Goal: Task Accomplishment & Management: Use online tool/utility

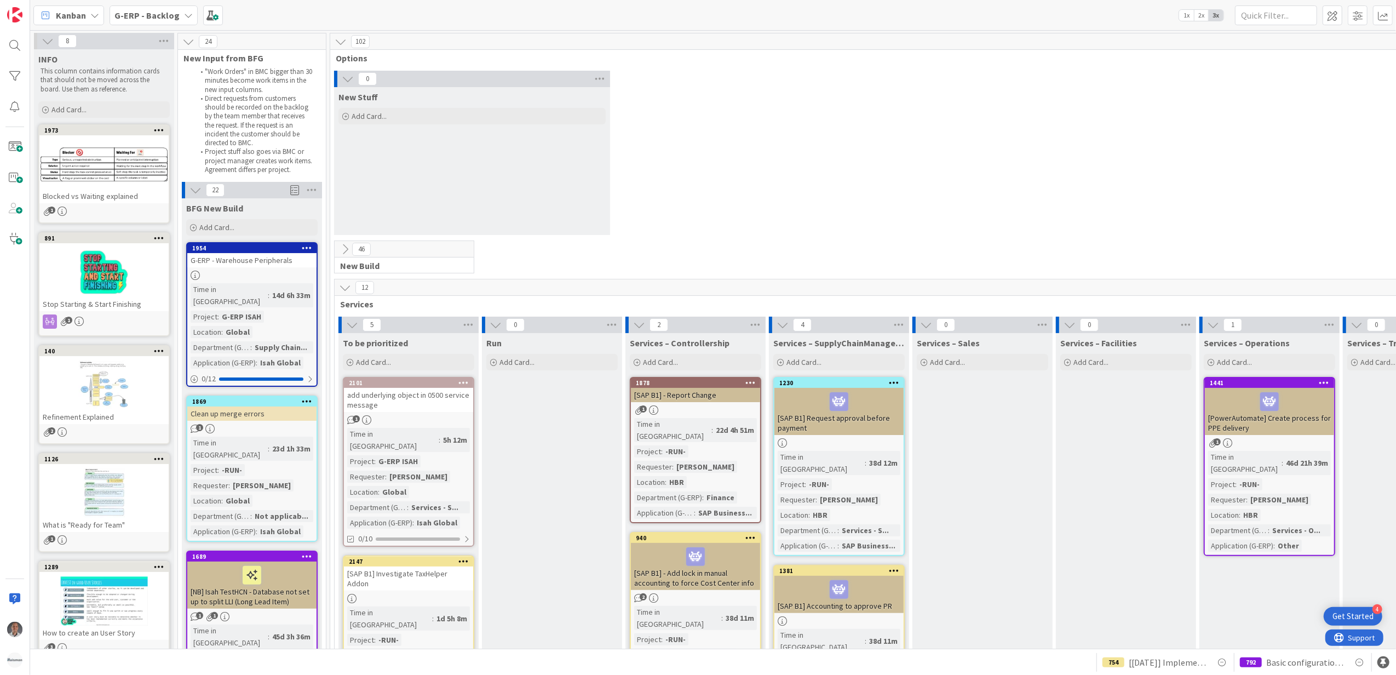
click at [159, 18] on b "G-ERP - Backlog" at bounding box center [146, 15] width 65 height 11
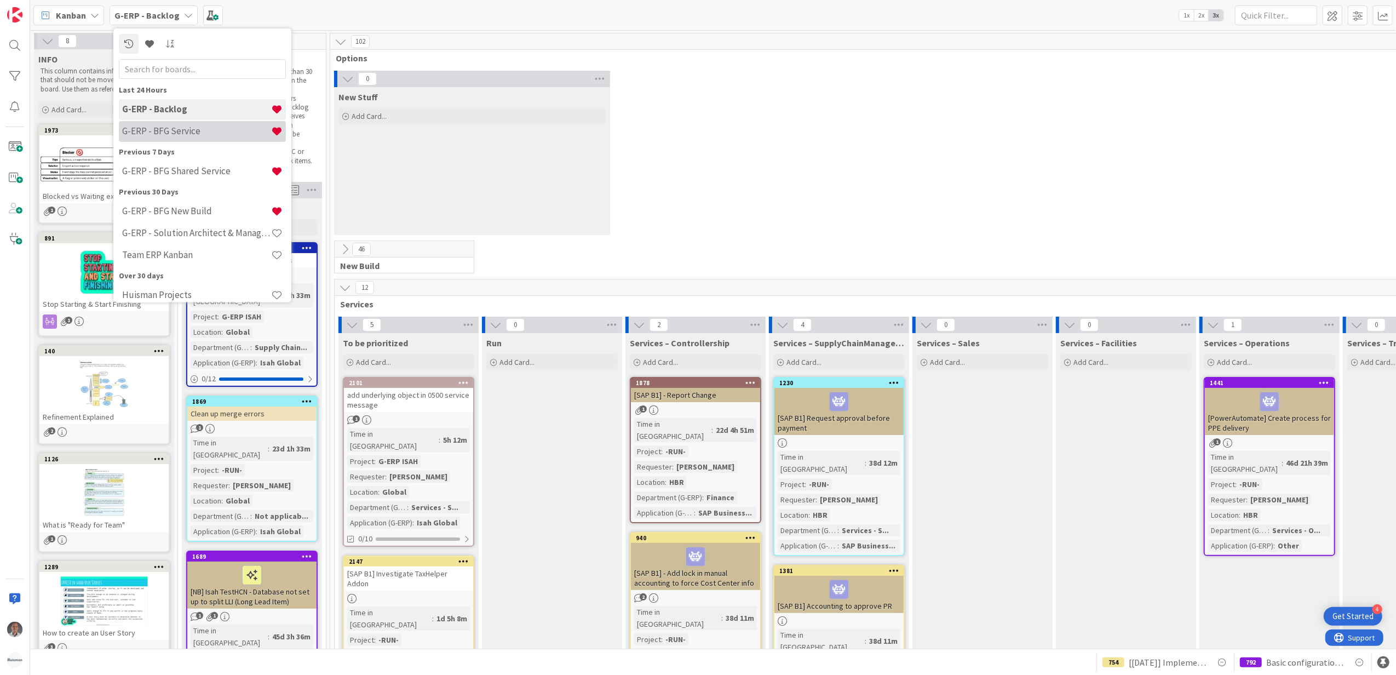
click at [165, 132] on h4 "G-ERP - BFG Service" at bounding box center [196, 130] width 149 height 11
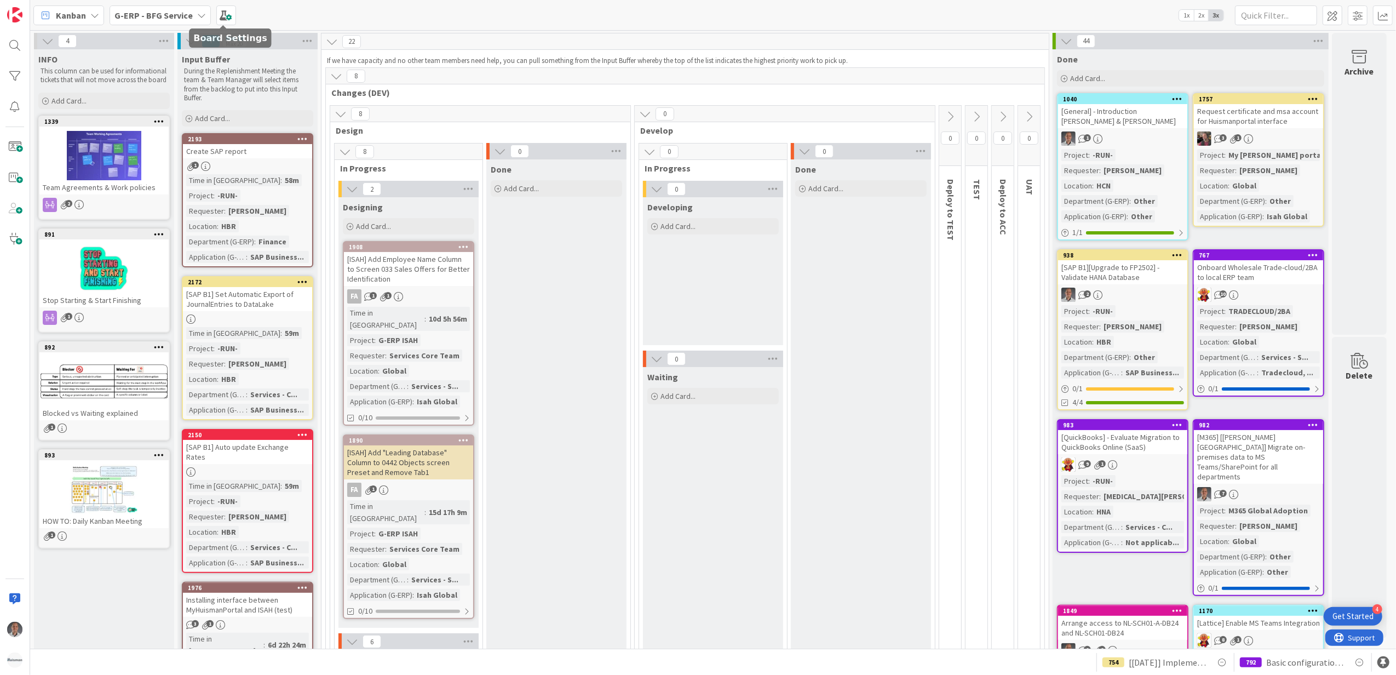
click at [196, 9] on div "G-ERP - BFG Service" at bounding box center [160, 15] width 101 height 20
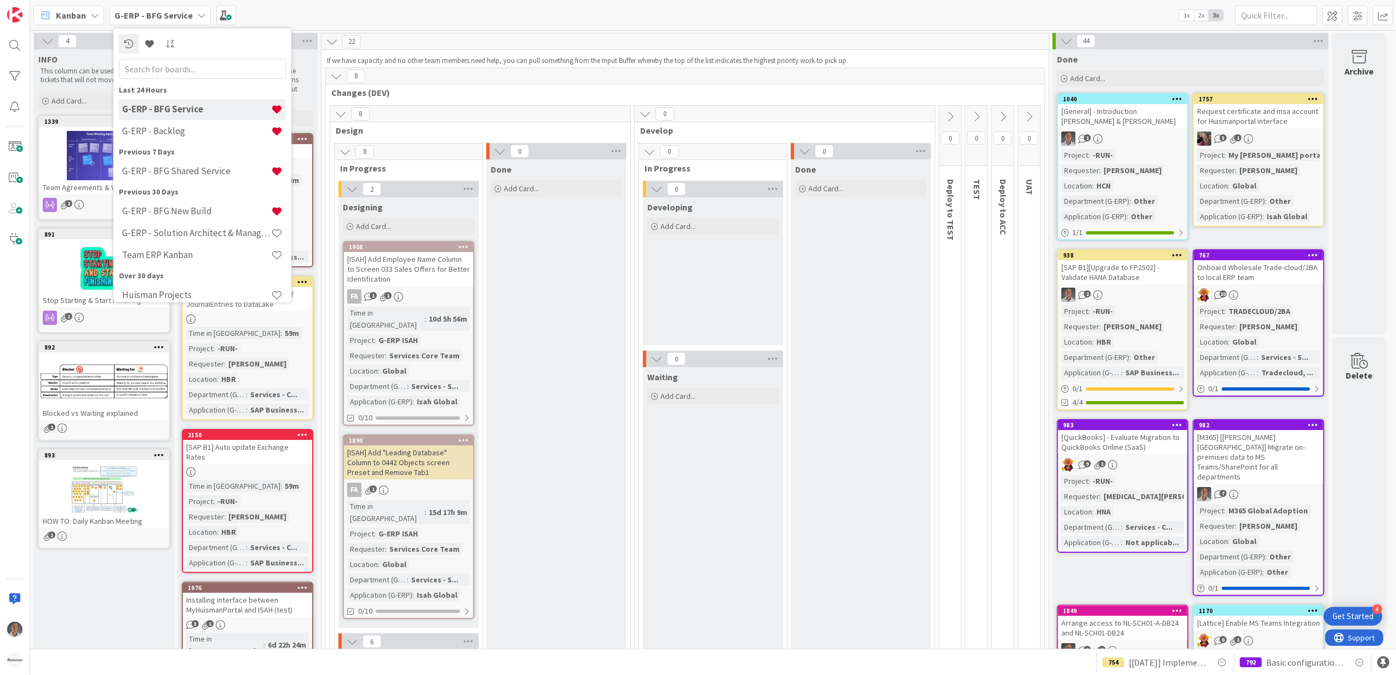
click at [573, 30] on div "4 INFO This column can be used for informational tickets that will not move acr…" at bounding box center [713, 339] width 1366 height 618
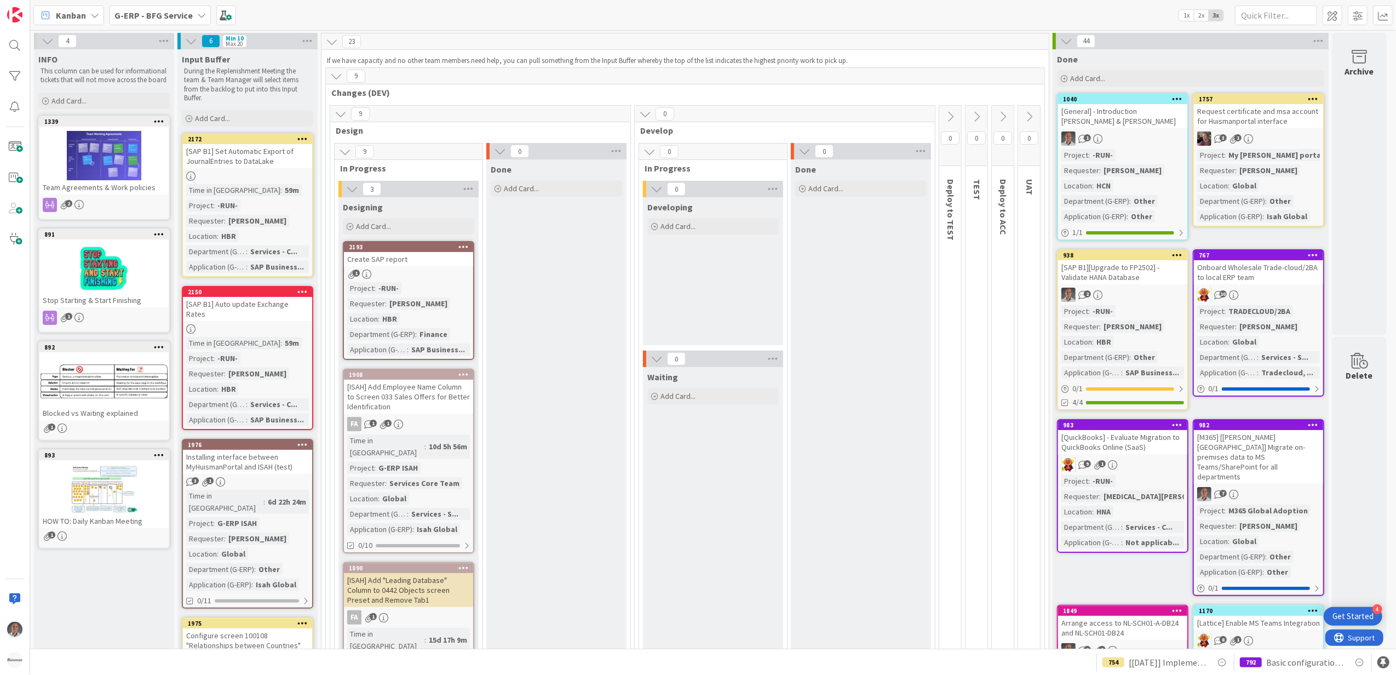
click at [434, 257] on div "Create SAP report" at bounding box center [408, 259] width 129 height 14
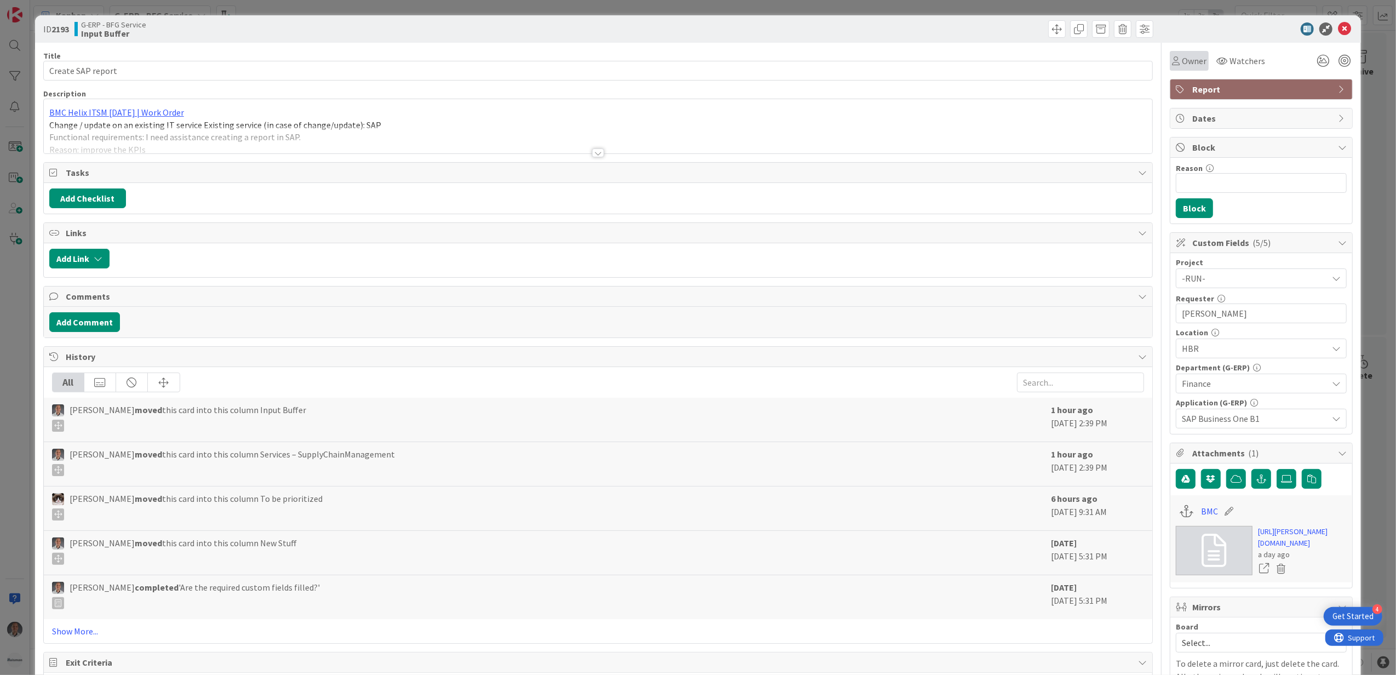
click at [1182, 62] on span "Owner" at bounding box center [1194, 60] width 25 height 13
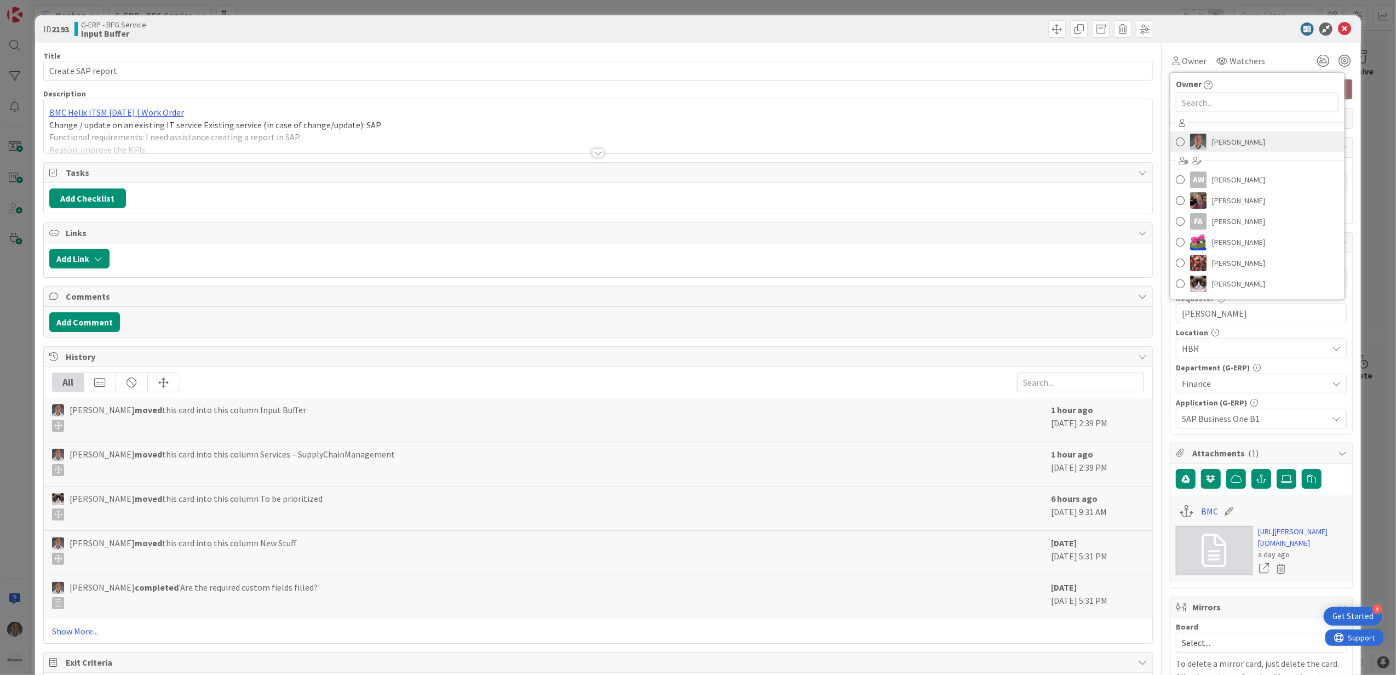
click at [1215, 143] on span "[PERSON_NAME]" at bounding box center [1238, 142] width 53 height 16
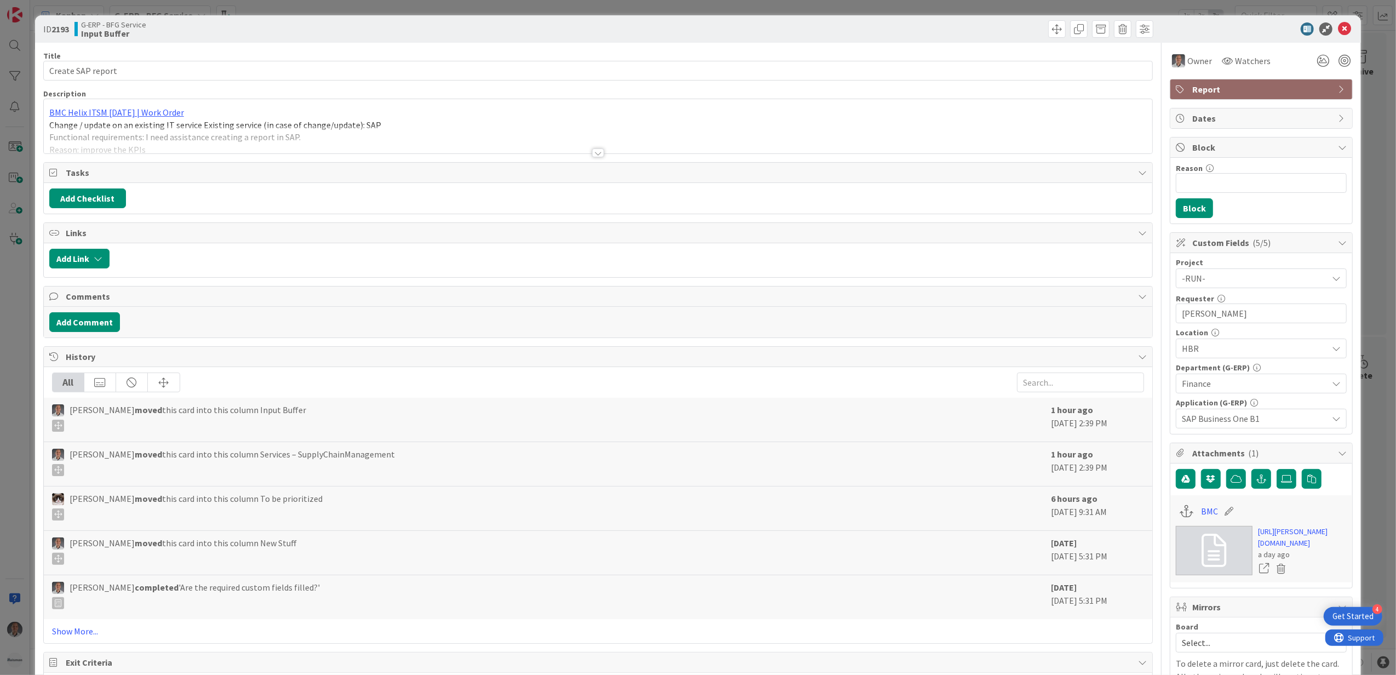
click at [693, 83] on div "Title 17 / 128 Create SAP report Description BMC Helix ITSM [DATE] | Work Order…" at bounding box center [598, 480] width 1110 height 875
click at [681, 71] on input "Create SAP report" at bounding box center [598, 71] width 1110 height 20
click at [156, 70] on input "[SAP B1] Create SAP report" at bounding box center [598, 71] width 1110 height 20
type input "[SAP B1] Create SAP report for Invoice of each PO Line"
click at [575, 158] on div "Title 54 / 128 [SAP B1] Create SAP report for Invoice of each PO Line Descripti…" at bounding box center [598, 480] width 1110 height 875
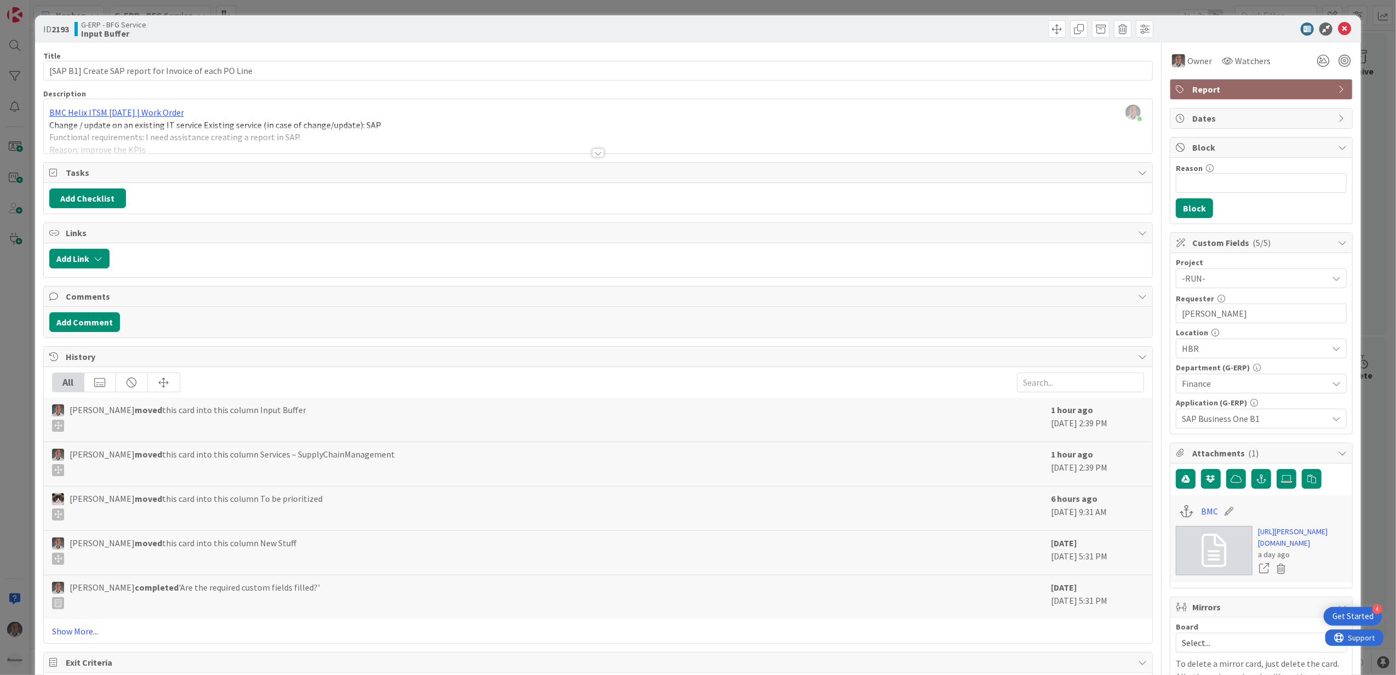
click at [592, 152] on div at bounding box center [598, 152] width 12 height 9
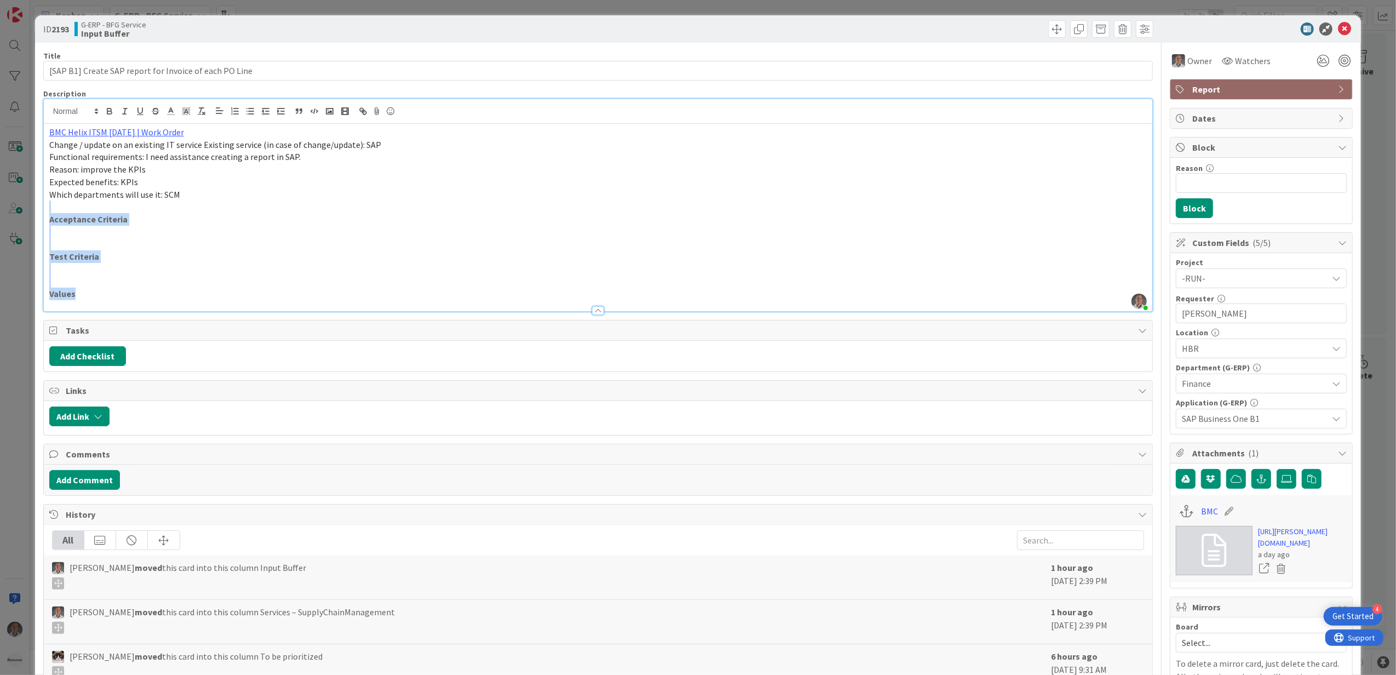
drag, startPoint x: 142, startPoint y: 208, endPoint x: 255, endPoint y: 301, distance: 145.9
click at [255, 301] on div "Description [PERSON_NAME] just joined BMC Helix ITSM [DATE] | Work Order Change…" at bounding box center [598, 200] width 1110 height 223
click at [248, 202] on p at bounding box center [598, 206] width 1098 height 13
click at [207, 193] on p "Which departments will use it: SCM" at bounding box center [598, 194] width 1098 height 13
drag, startPoint x: 227, startPoint y: 195, endPoint x: 50, endPoint y: 128, distance: 188.6
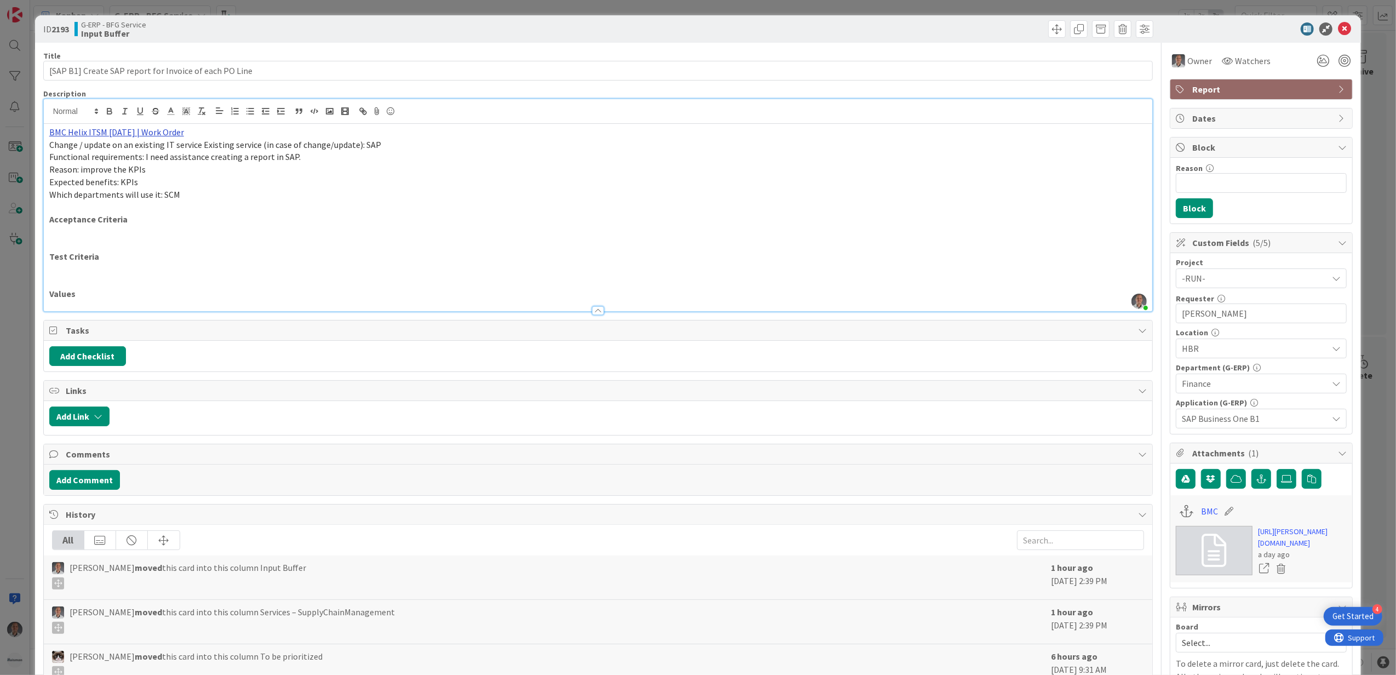
click at [50, 128] on div "BMC Helix ITSM [DATE] | Work Order Change / update on an existing IT service Ex…" at bounding box center [598, 217] width 1109 height 187
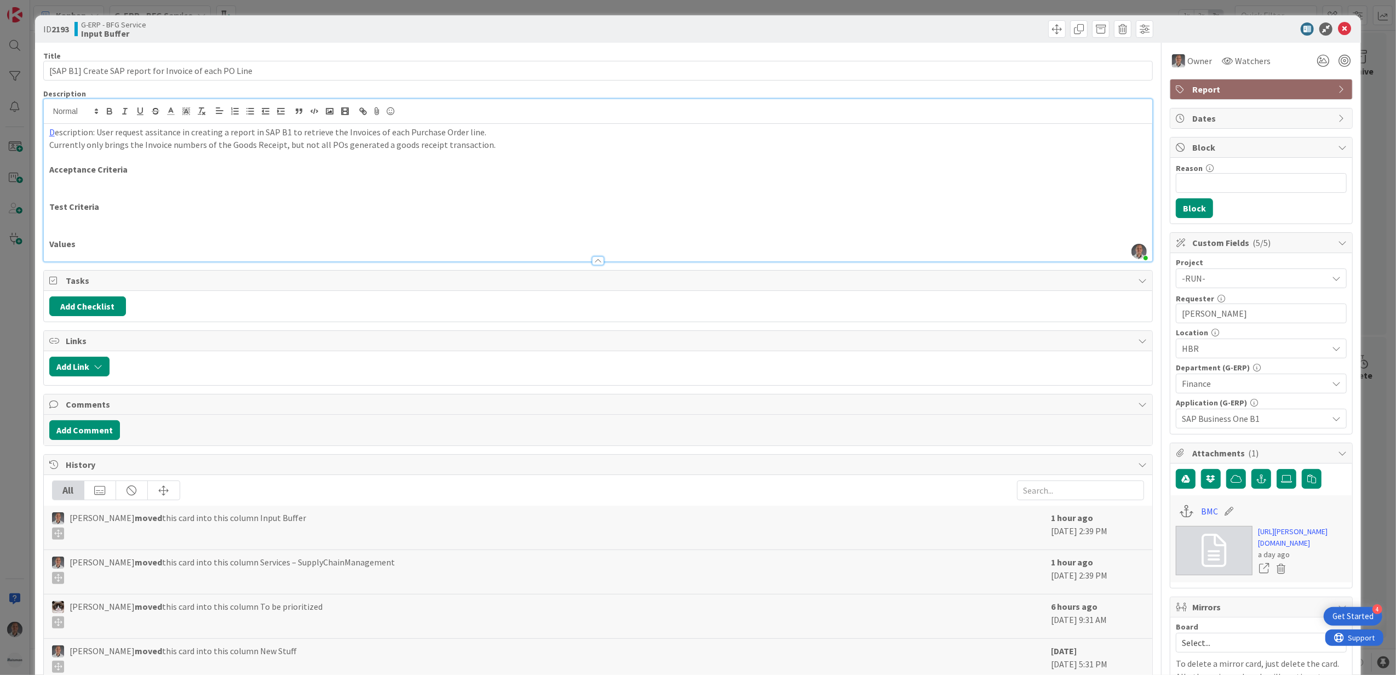
click at [157, 134] on p "D escription: User request assitance in creating a report in SAP B1 to retrieve…" at bounding box center [598, 132] width 1098 height 13
click at [163, 178] on p at bounding box center [598, 182] width 1098 height 13
click at [158, 132] on p "D escription: User request assictance in creating a report in SAP B1 to retriev…" at bounding box center [598, 132] width 1098 height 13
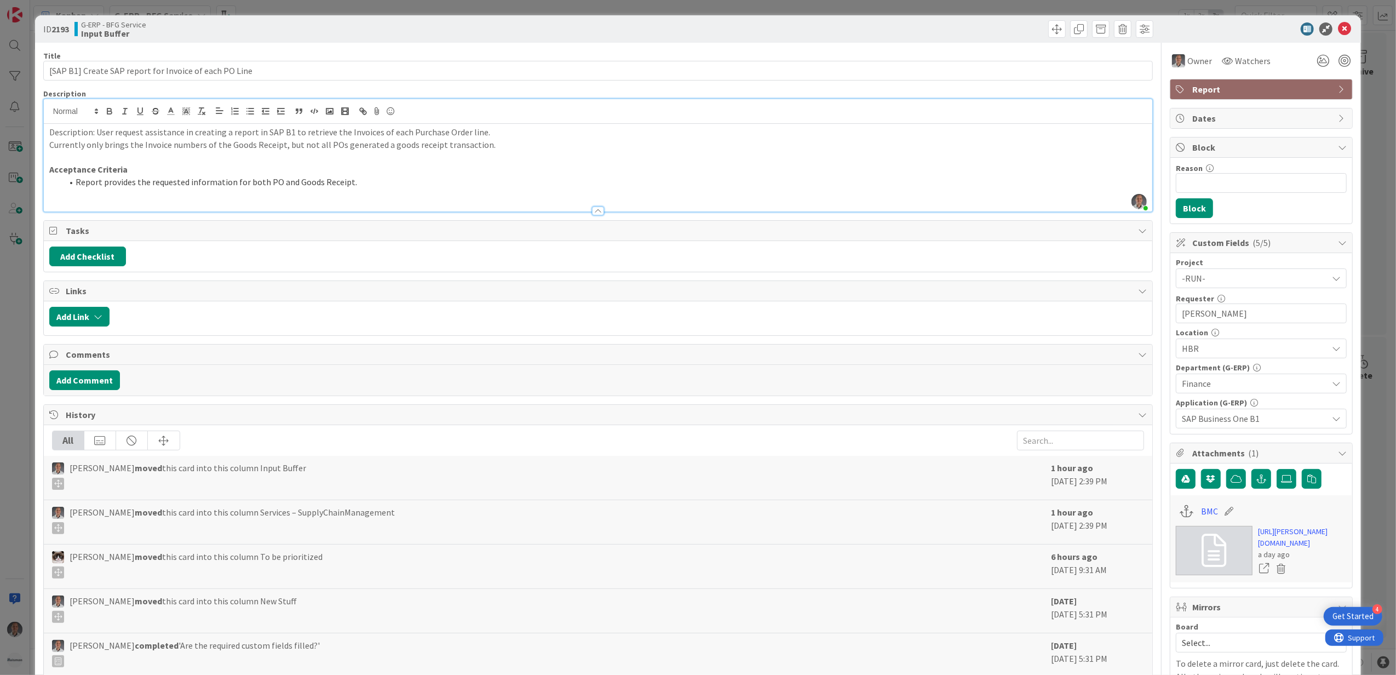
click at [1237, 386] on span "Finance" at bounding box center [1255, 383] width 146 height 13
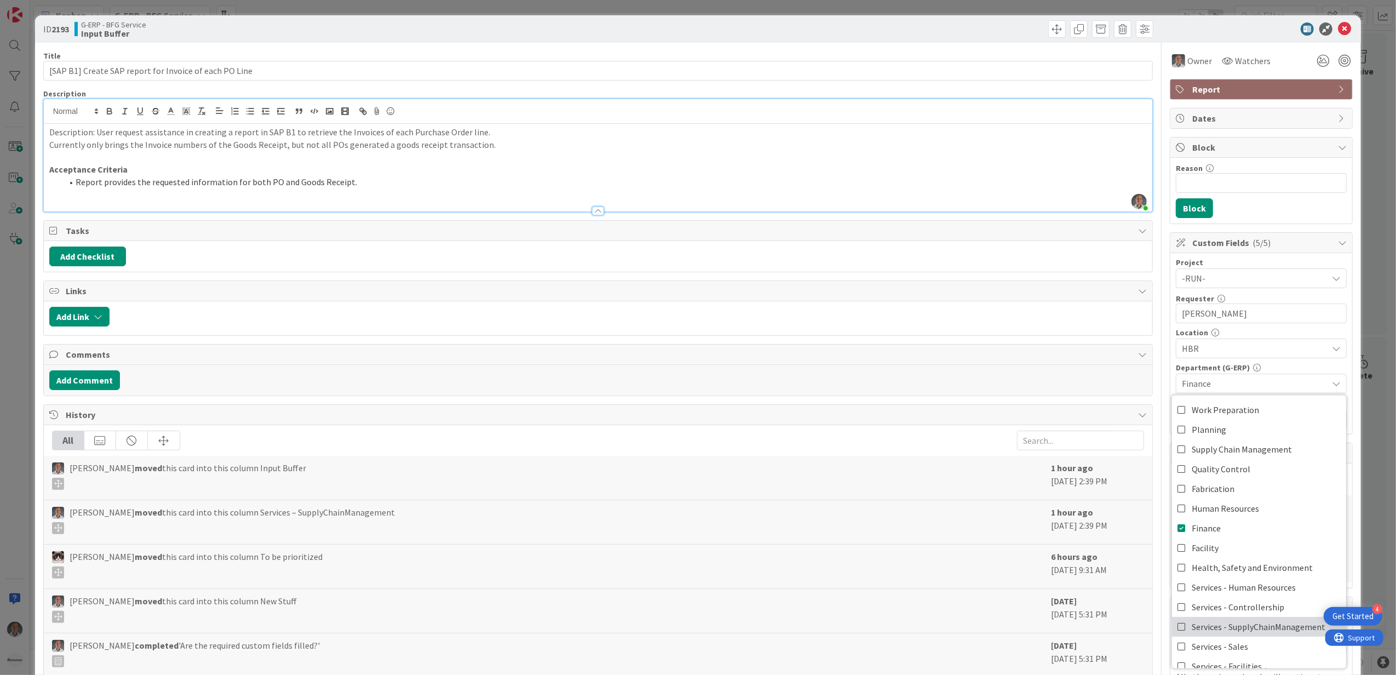
click at [1219, 627] on span "Services - SupplyChainManagement" at bounding box center [1259, 626] width 134 height 16
click at [1210, 530] on span "Finance" at bounding box center [1206, 528] width 29 height 16
click at [1149, 310] on div "Title 54 / 128 [SAP B1] Create SAP report for Invoice of each PO Line Descripti…" at bounding box center [698, 480] width 1310 height 875
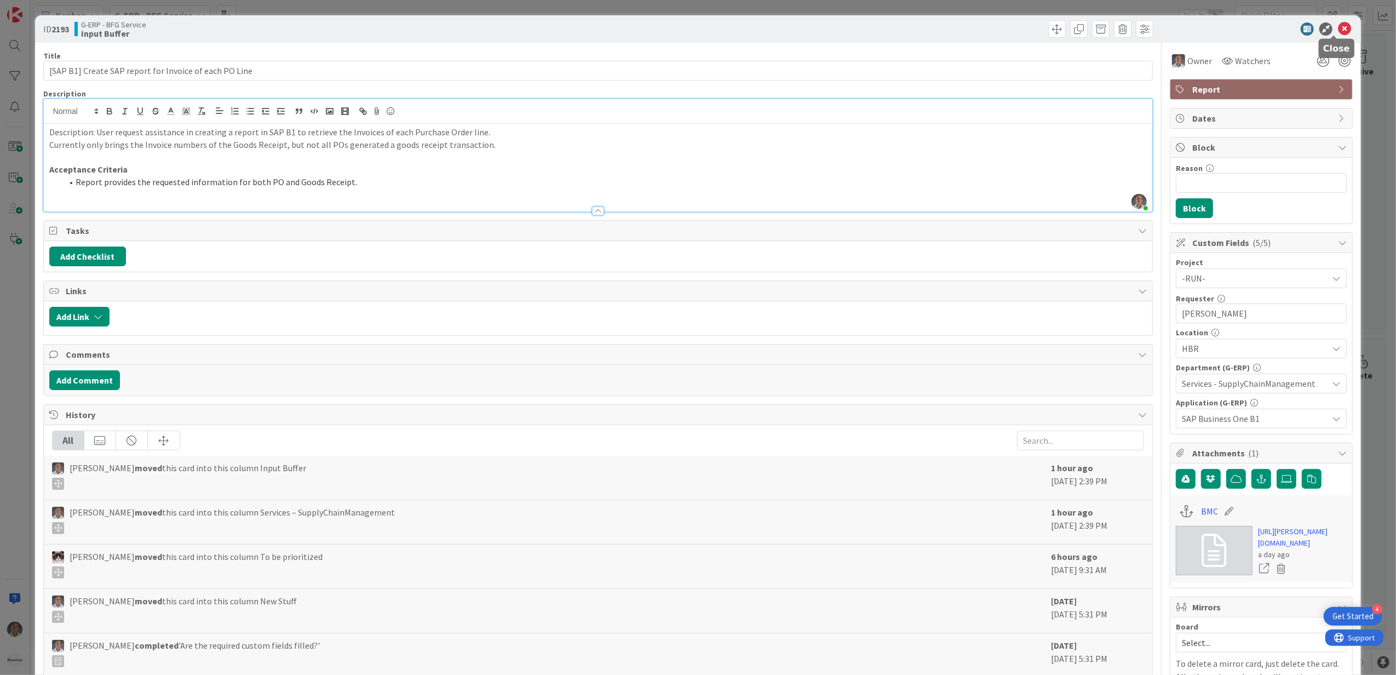
click at [1338, 29] on icon at bounding box center [1344, 28] width 13 height 13
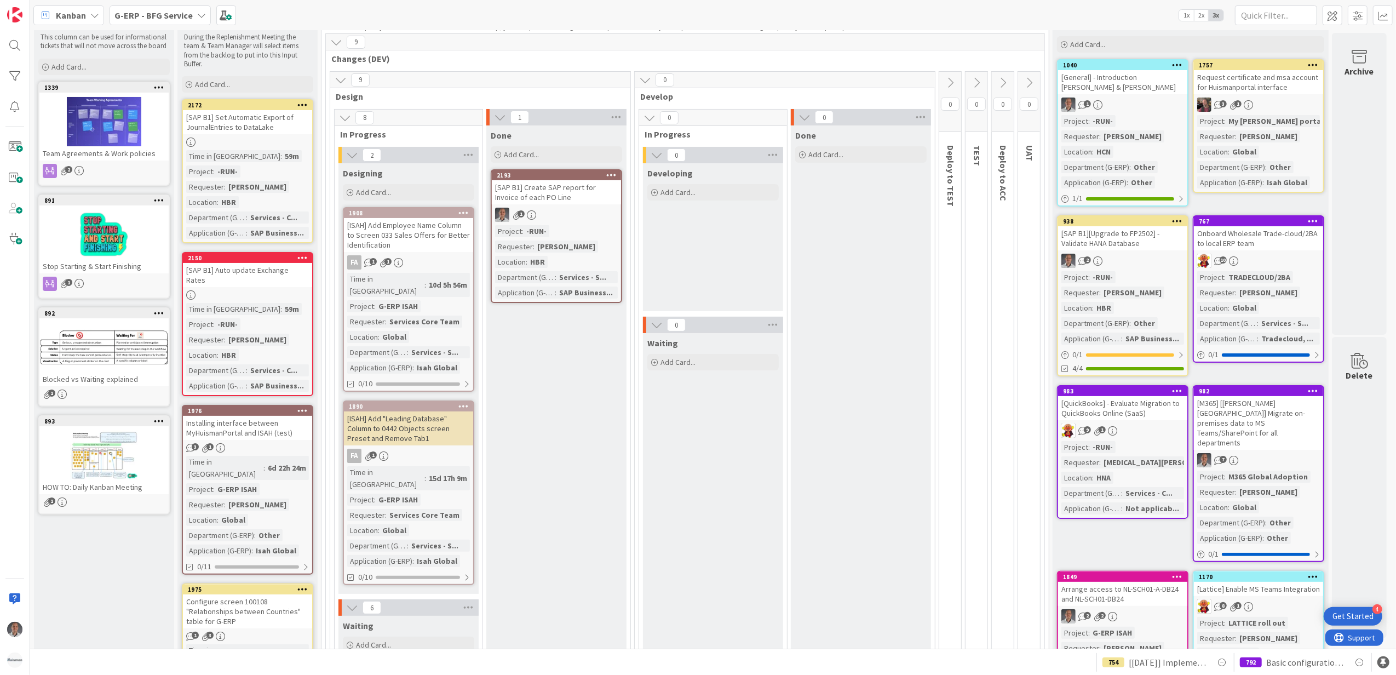
scroll to position [31, 0]
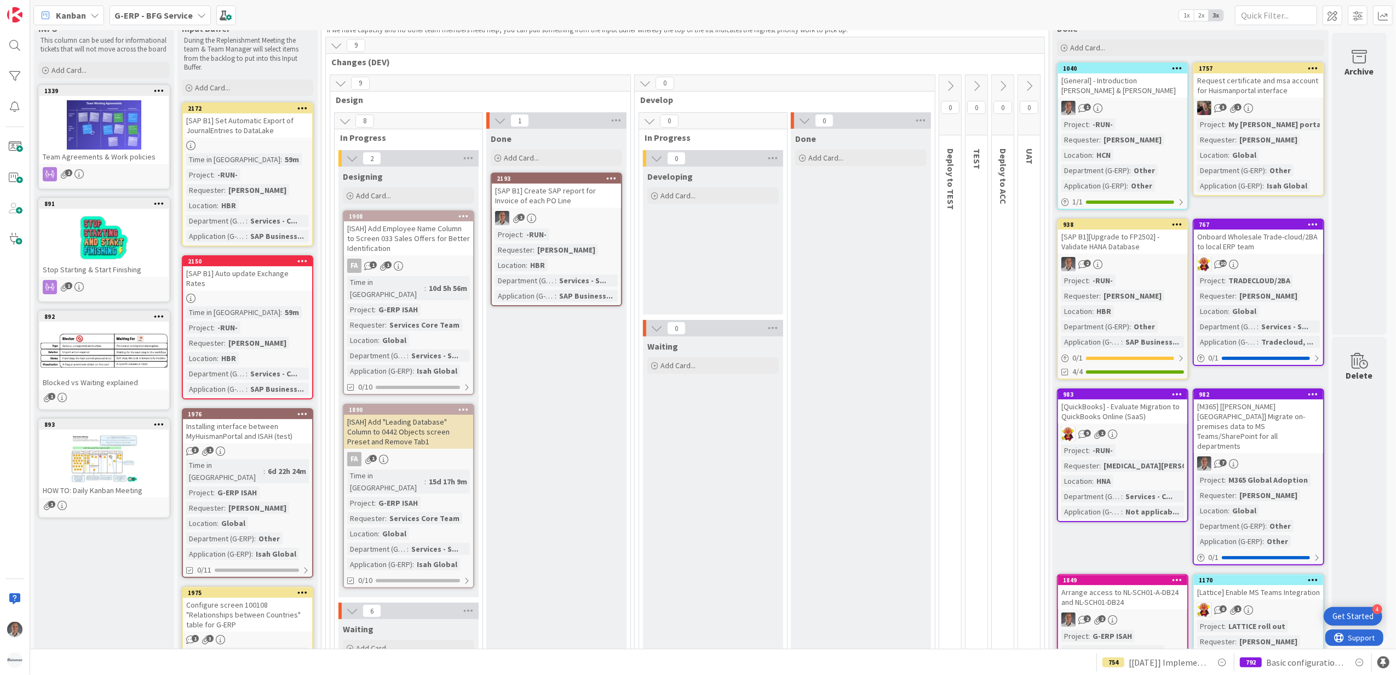
click at [269, 274] on div "[SAP B1] Auto update Exchange Rates" at bounding box center [247, 278] width 129 height 24
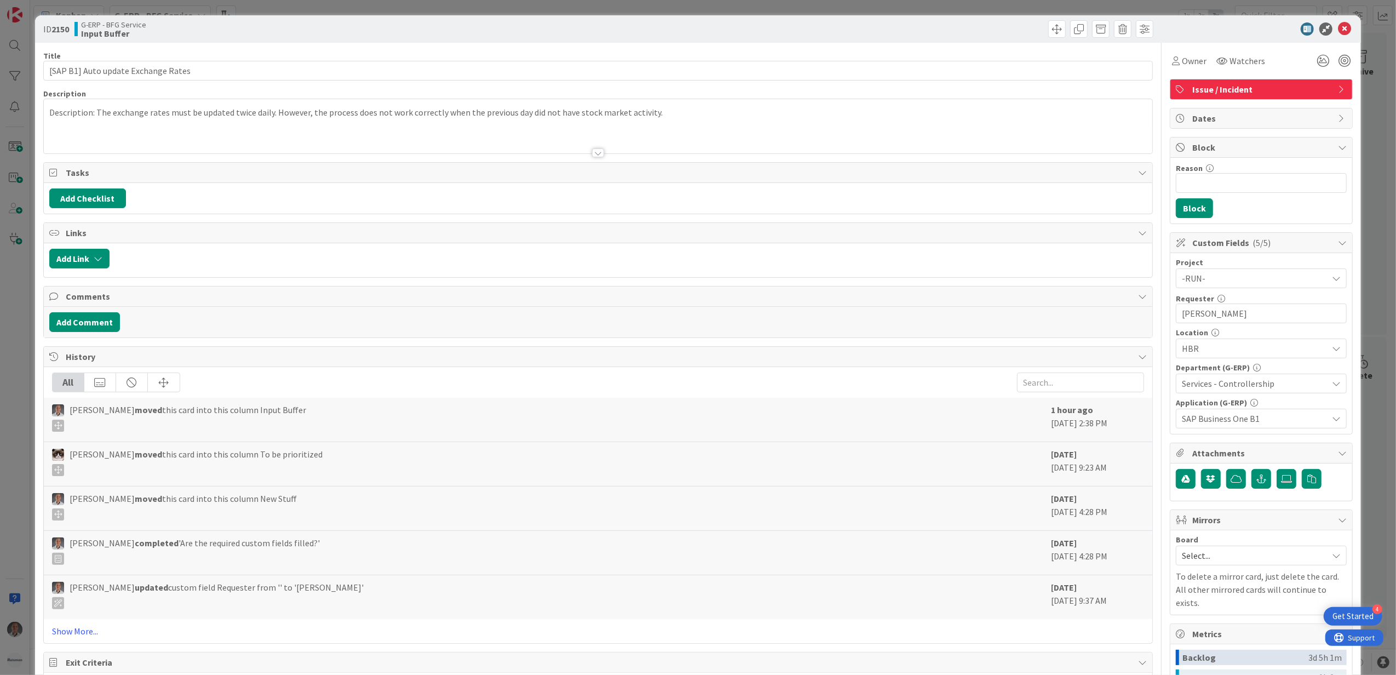
click at [680, 111] on div "Description: The exchange rates must be updated twice daily. However, the proce…" at bounding box center [598, 126] width 1109 height 54
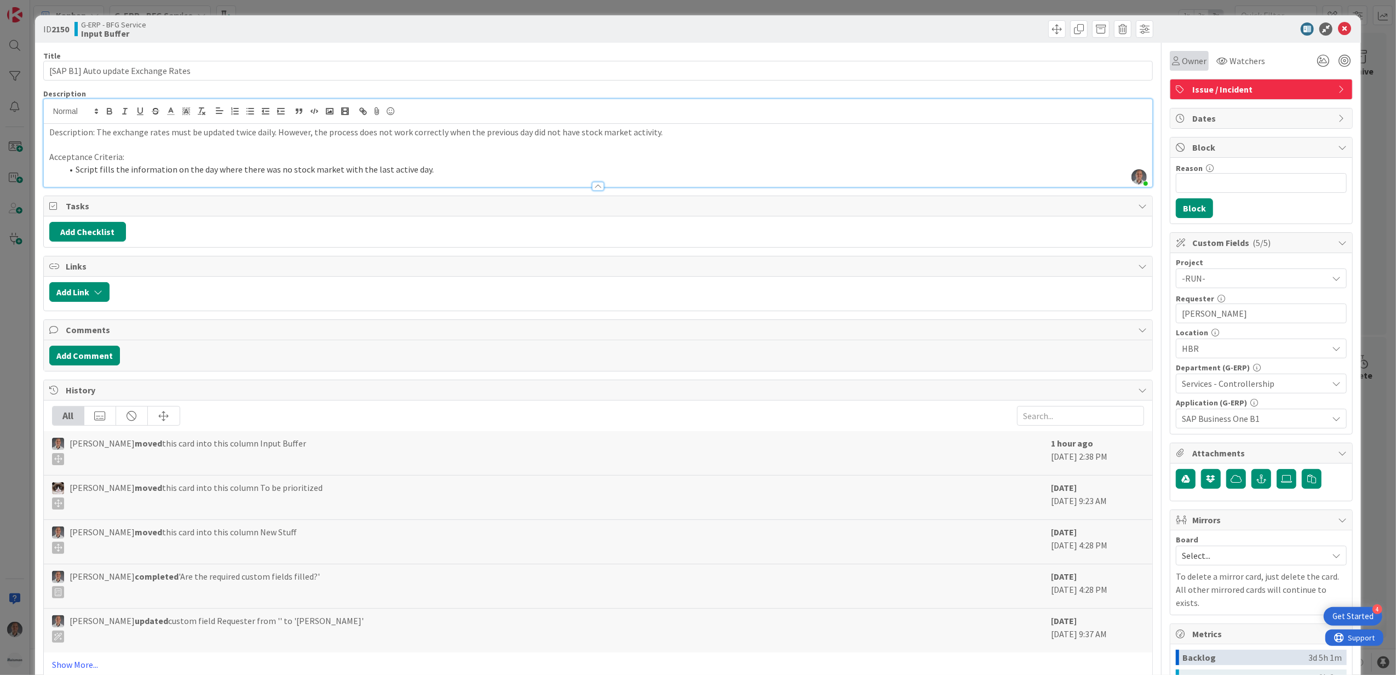
click at [1184, 59] on span "Owner" at bounding box center [1194, 60] width 25 height 13
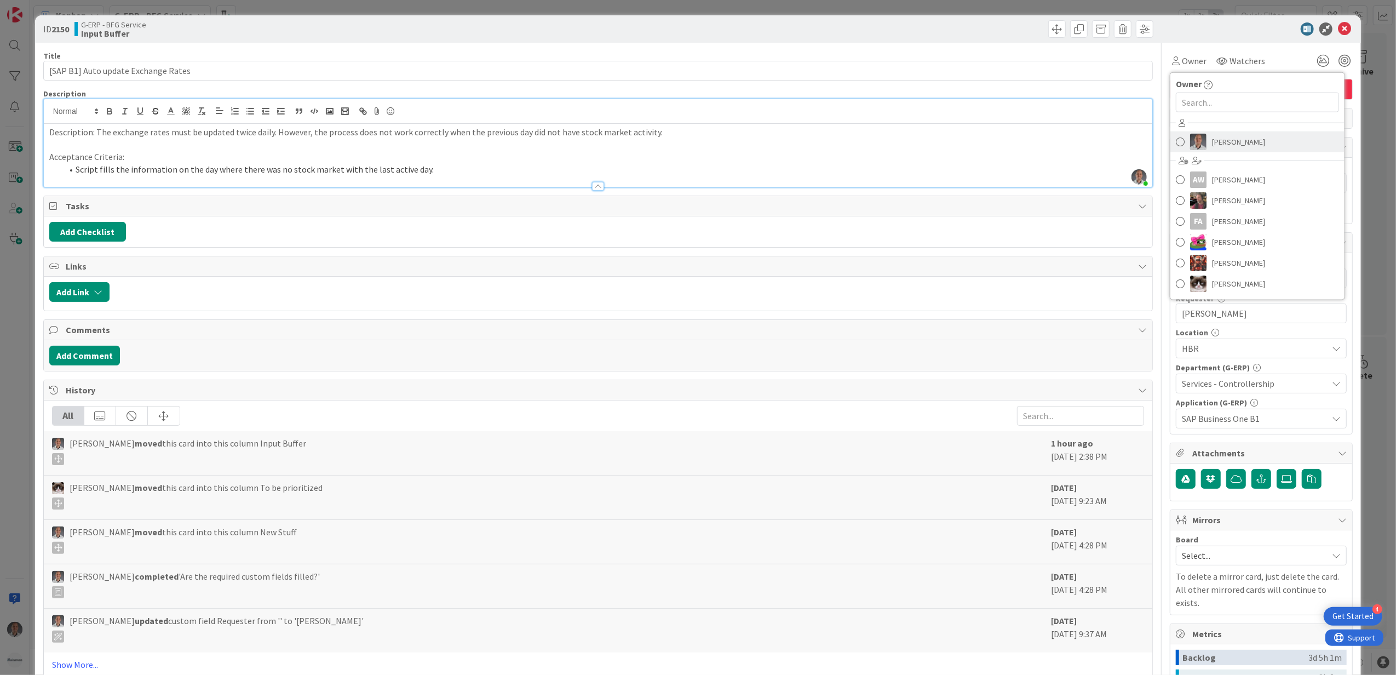
click at [1176, 145] on span at bounding box center [1180, 142] width 9 height 16
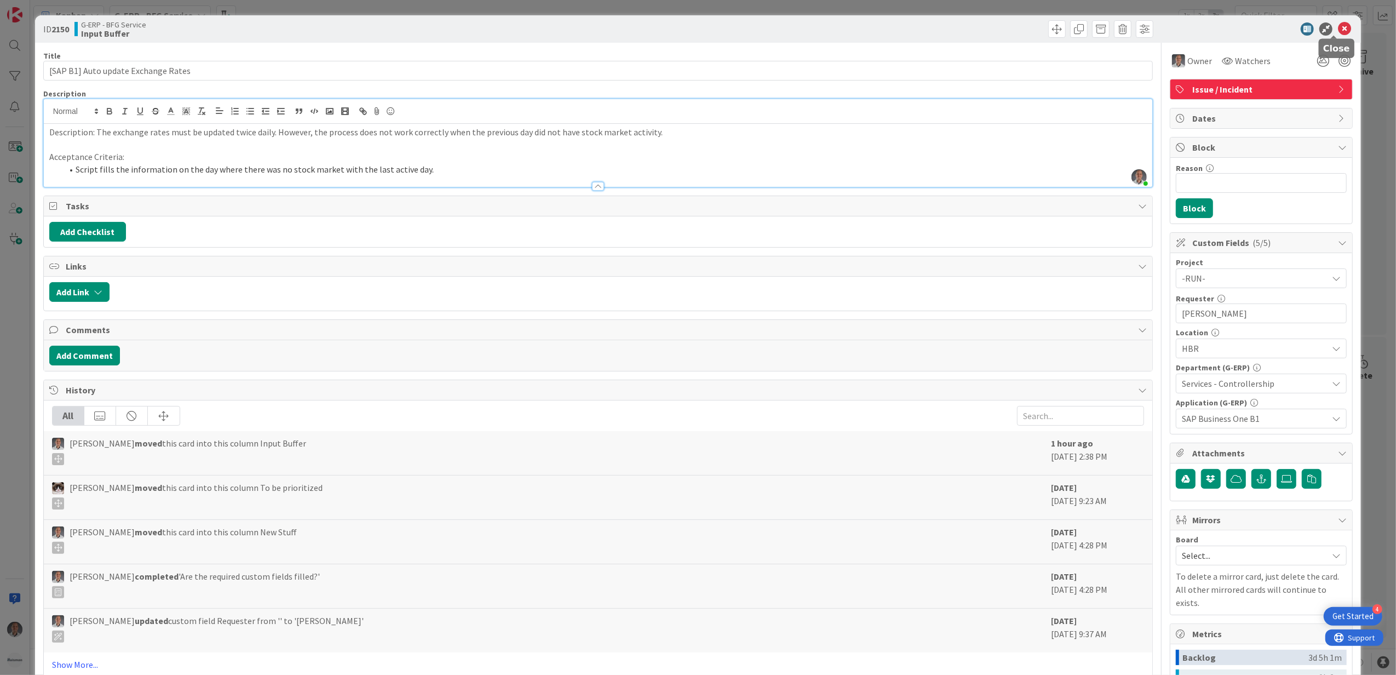
click at [1338, 23] on icon at bounding box center [1344, 28] width 13 height 13
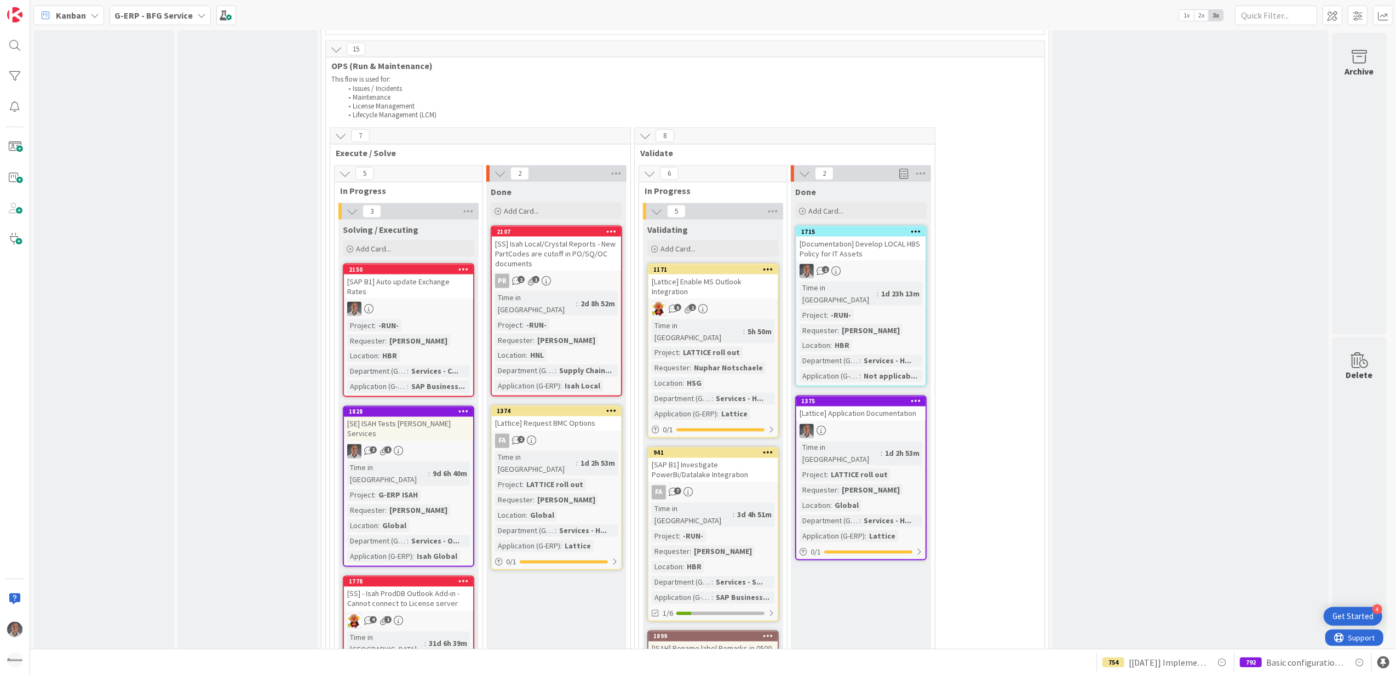
scroll to position [1707, 0]
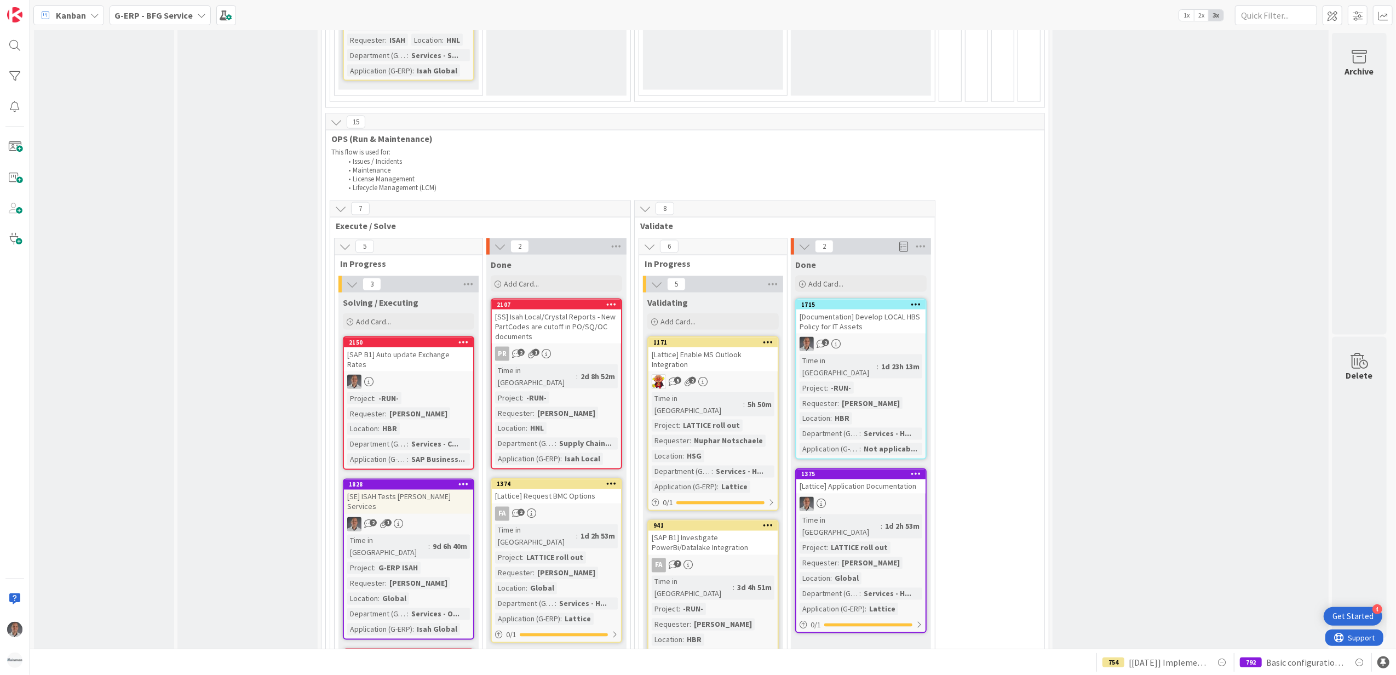
click at [748, 531] on div "[SAP B1] Investigate PowerBi/Datalake Integration" at bounding box center [713, 543] width 129 height 24
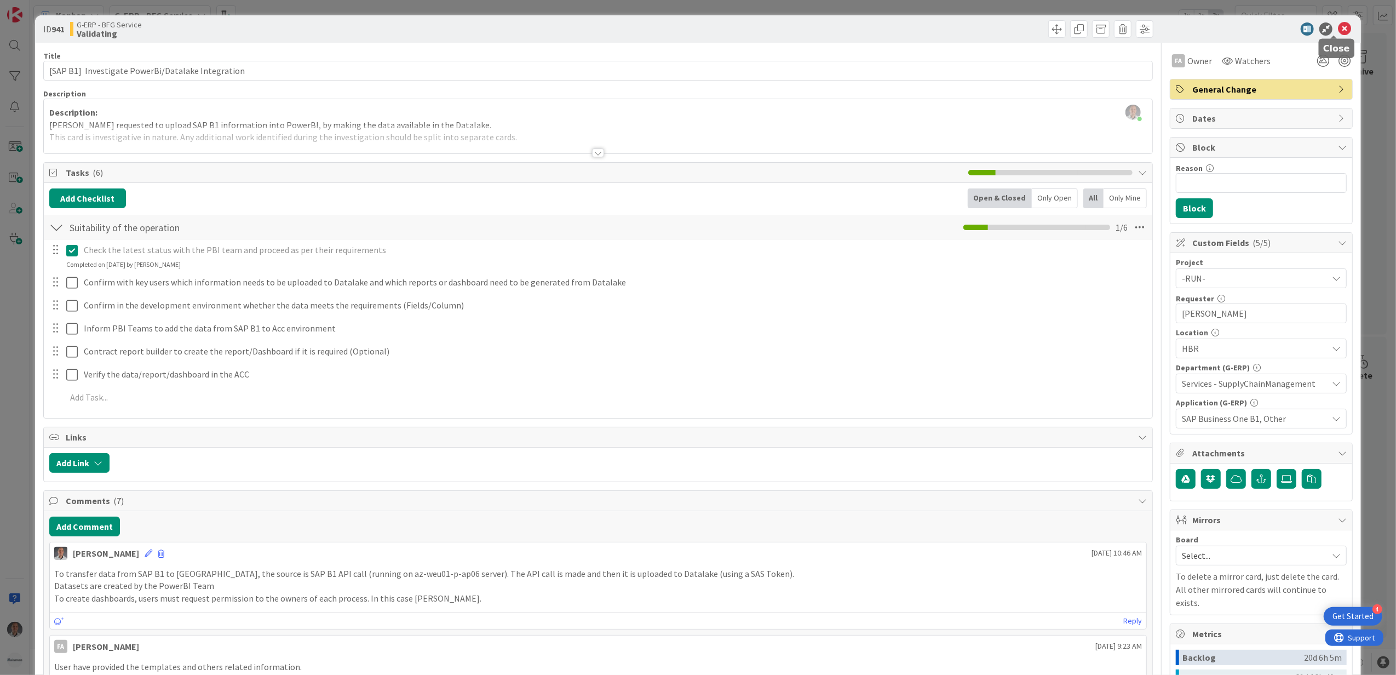
click at [1339, 27] on icon at bounding box center [1344, 28] width 13 height 13
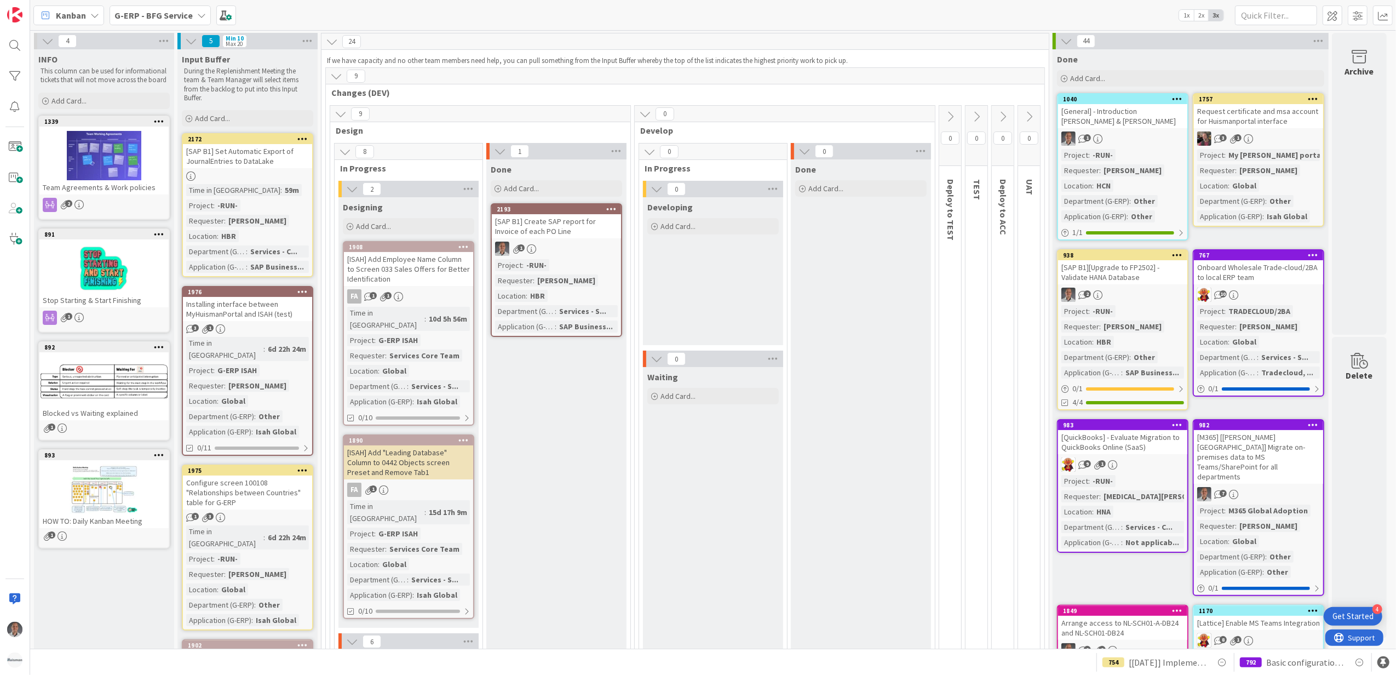
click at [182, 15] on b "G-ERP - BFG Service" at bounding box center [153, 15] width 78 height 11
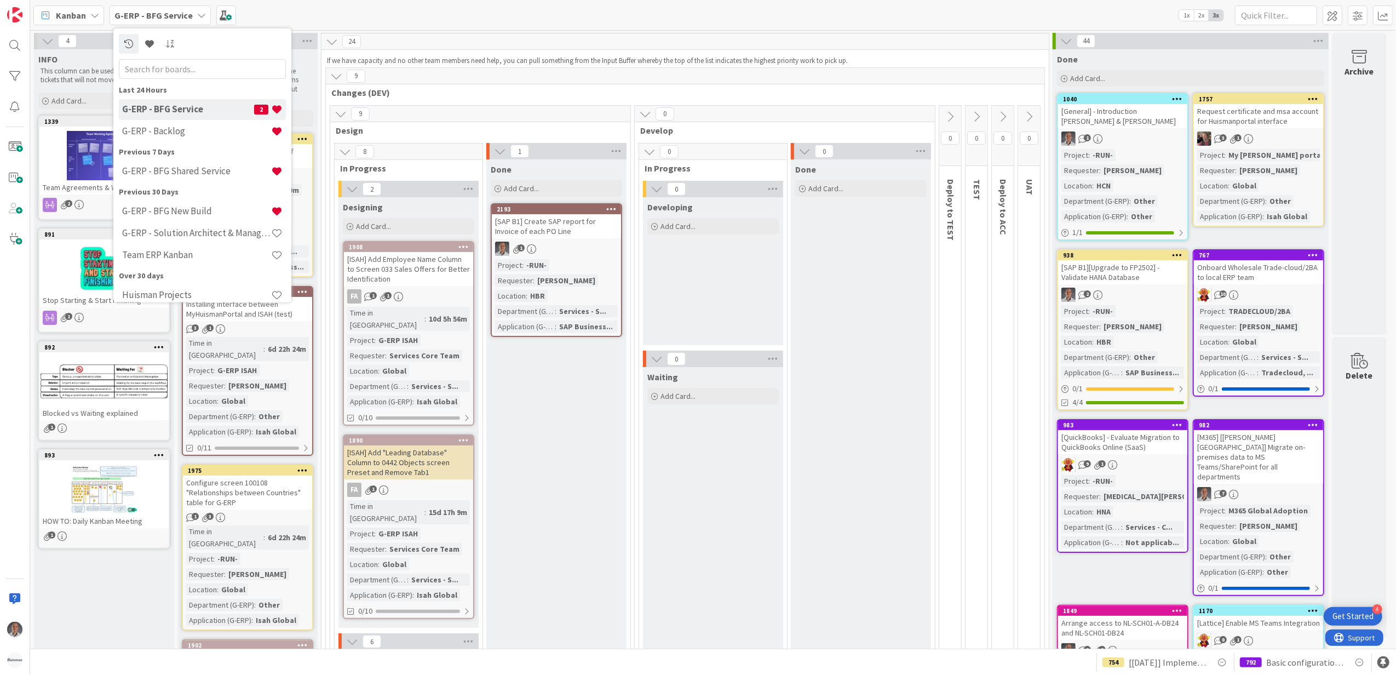
click at [182, 15] on b "G-ERP - BFG Service" at bounding box center [153, 15] width 78 height 11
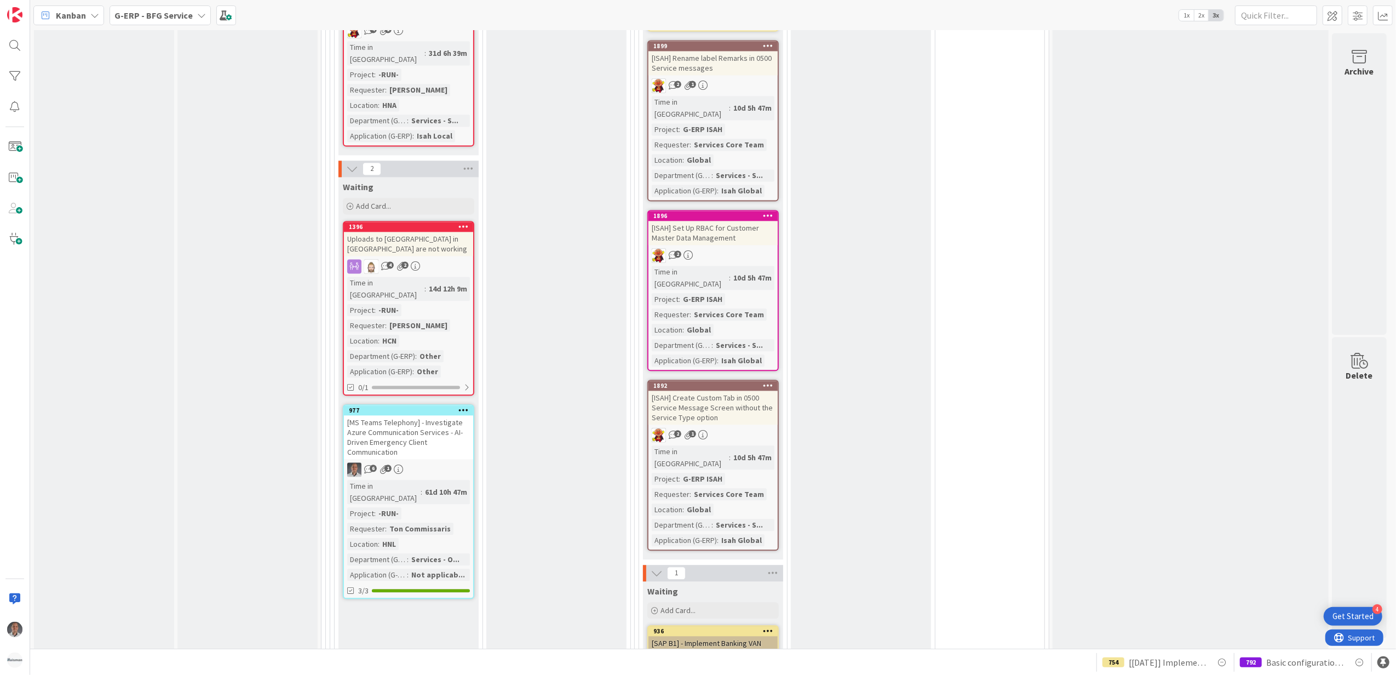
scroll to position [2409, 0]
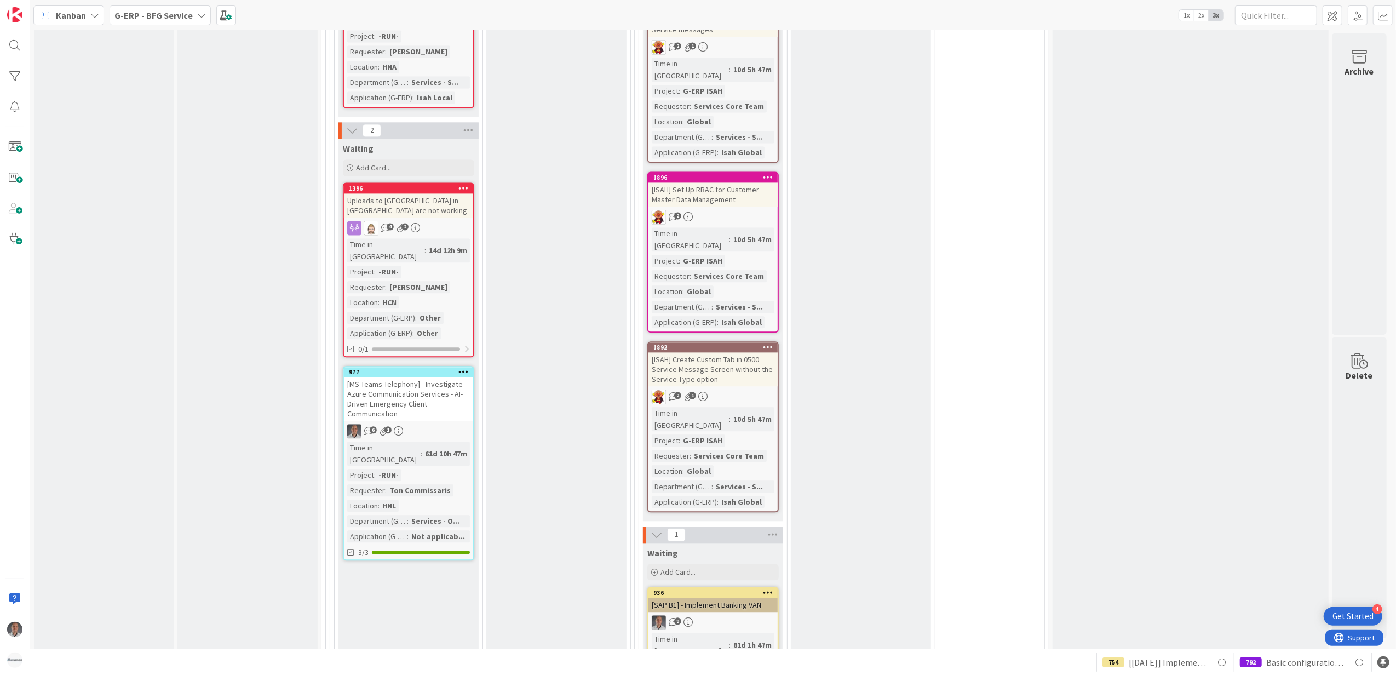
click at [169, 19] on b "G-ERP - BFG Service" at bounding box center [153, 15] width 78 height 11
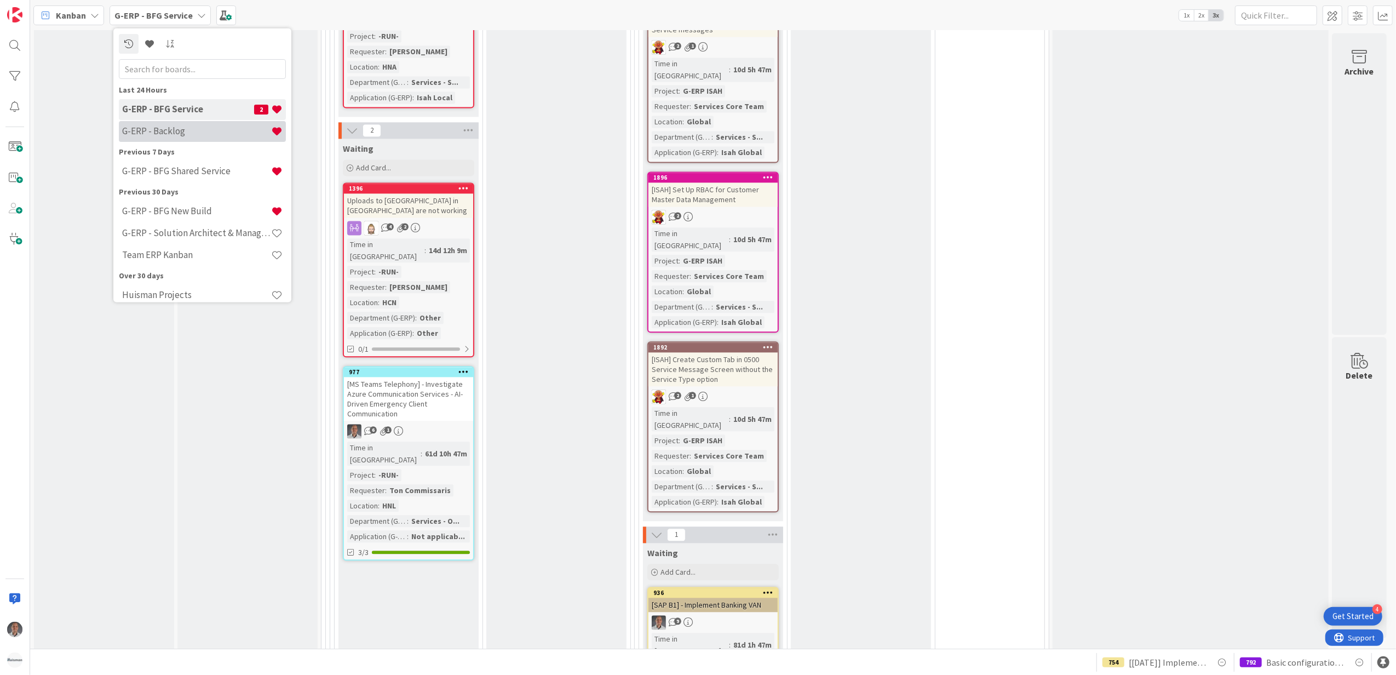
click at [205, 132] on h4 "G-ERP - Backlog" at bounding box center [196, 130] width 149 height 11
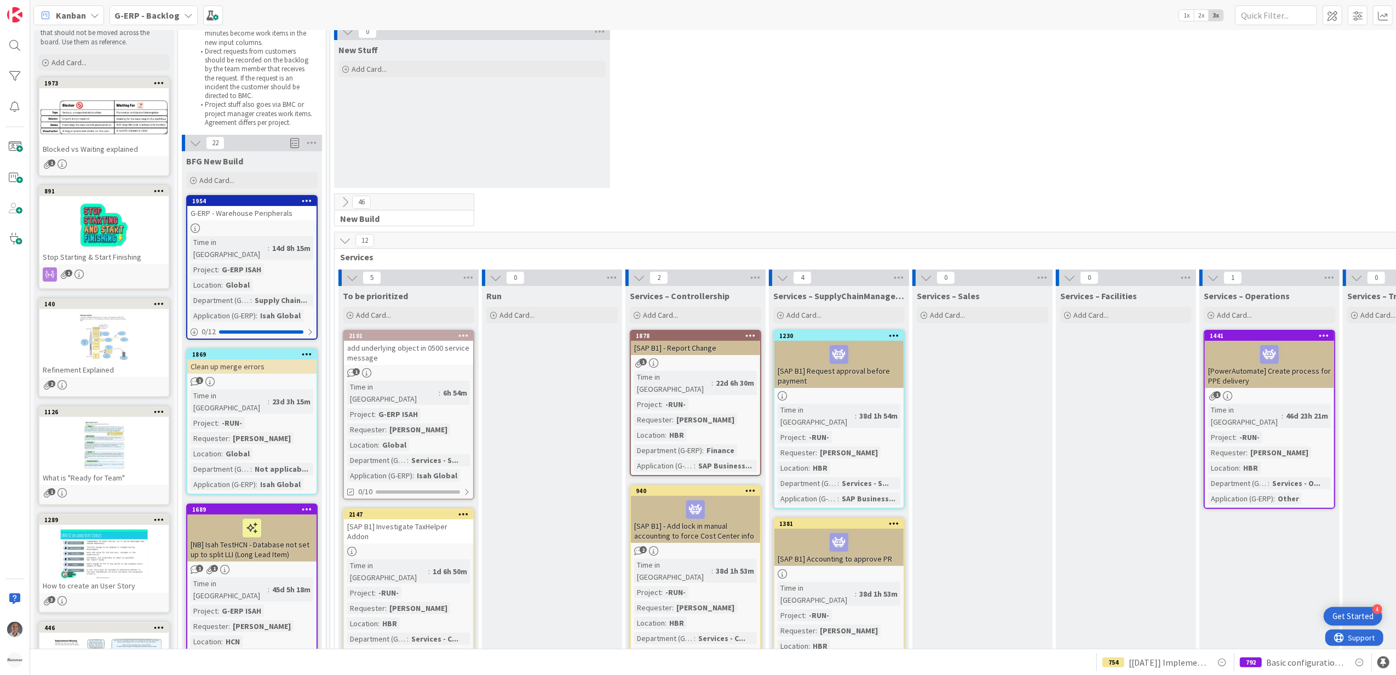
scroll to position [73, 0]
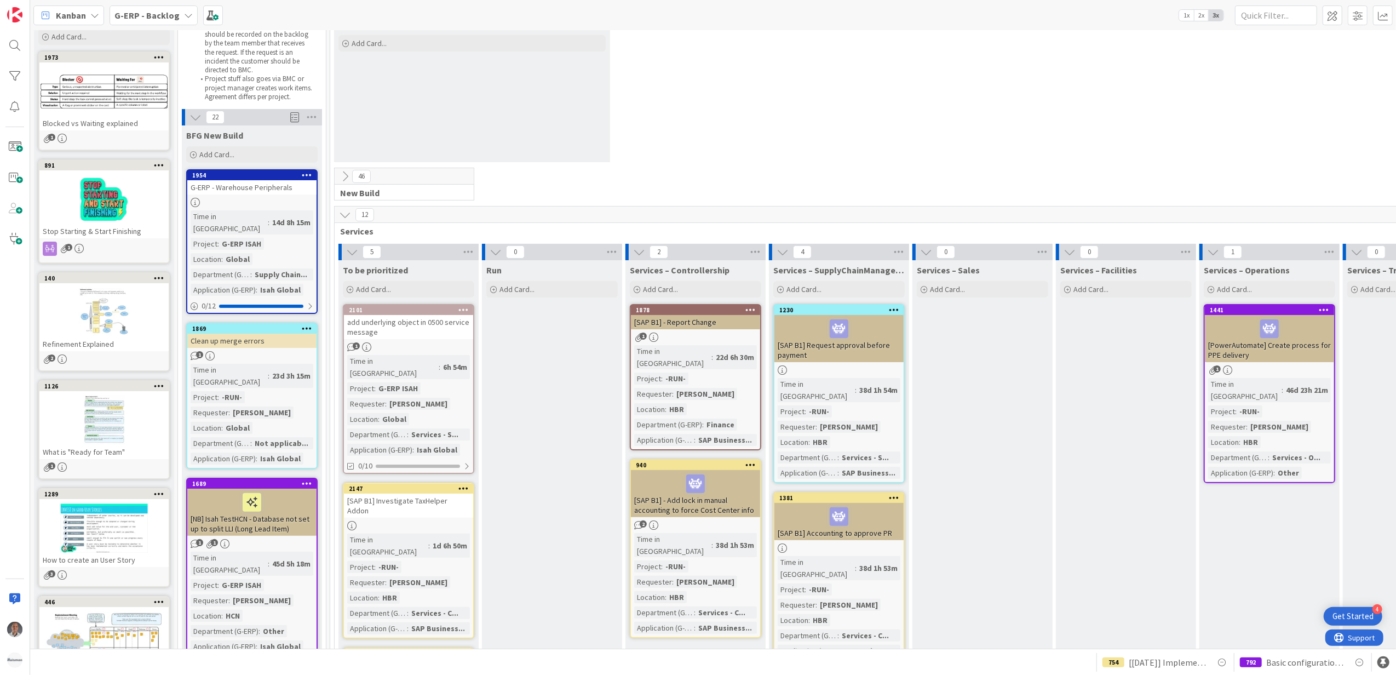
click at [862, 358] on div "[SAP B1] Request approval before payment" at bounding box center [838, 338] width 129 height 47
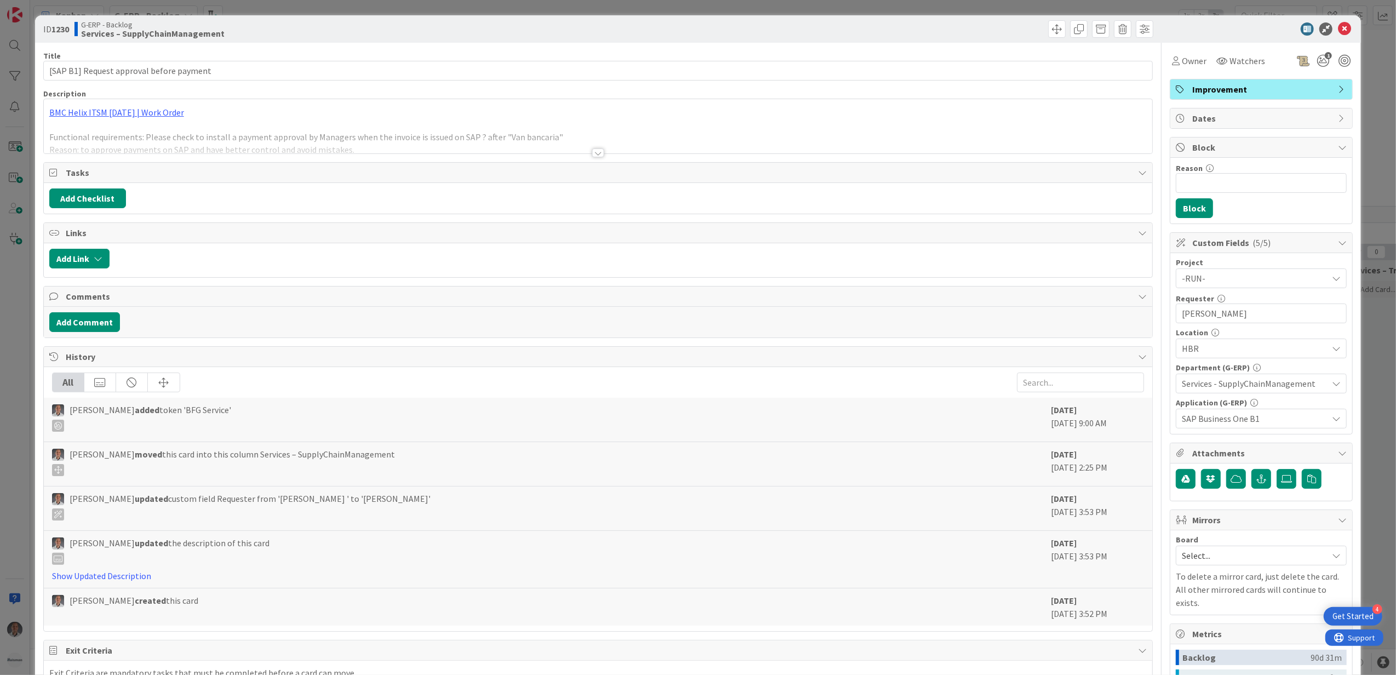
click at [593, 152] on div at bounding box center [598, 152] width 12 height 9
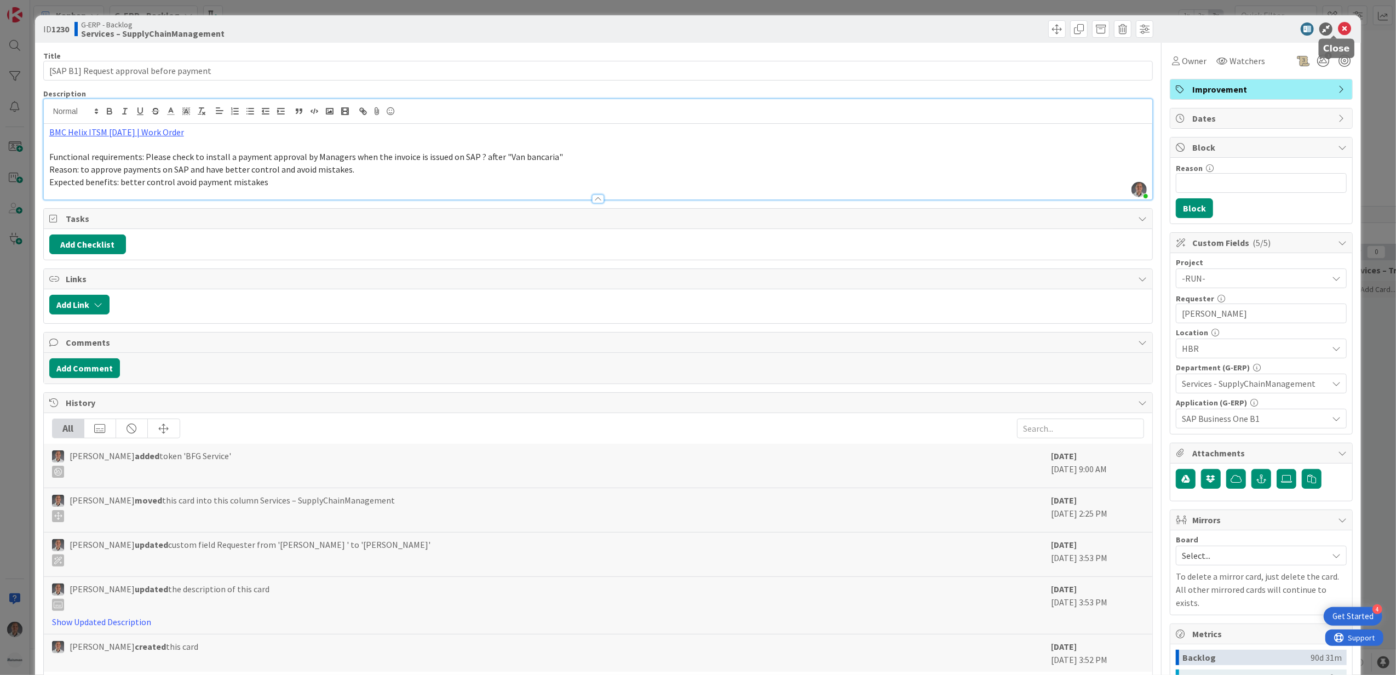
click at [1338, 29] on icon at bounding box center [1344, 28] width 13 height 13
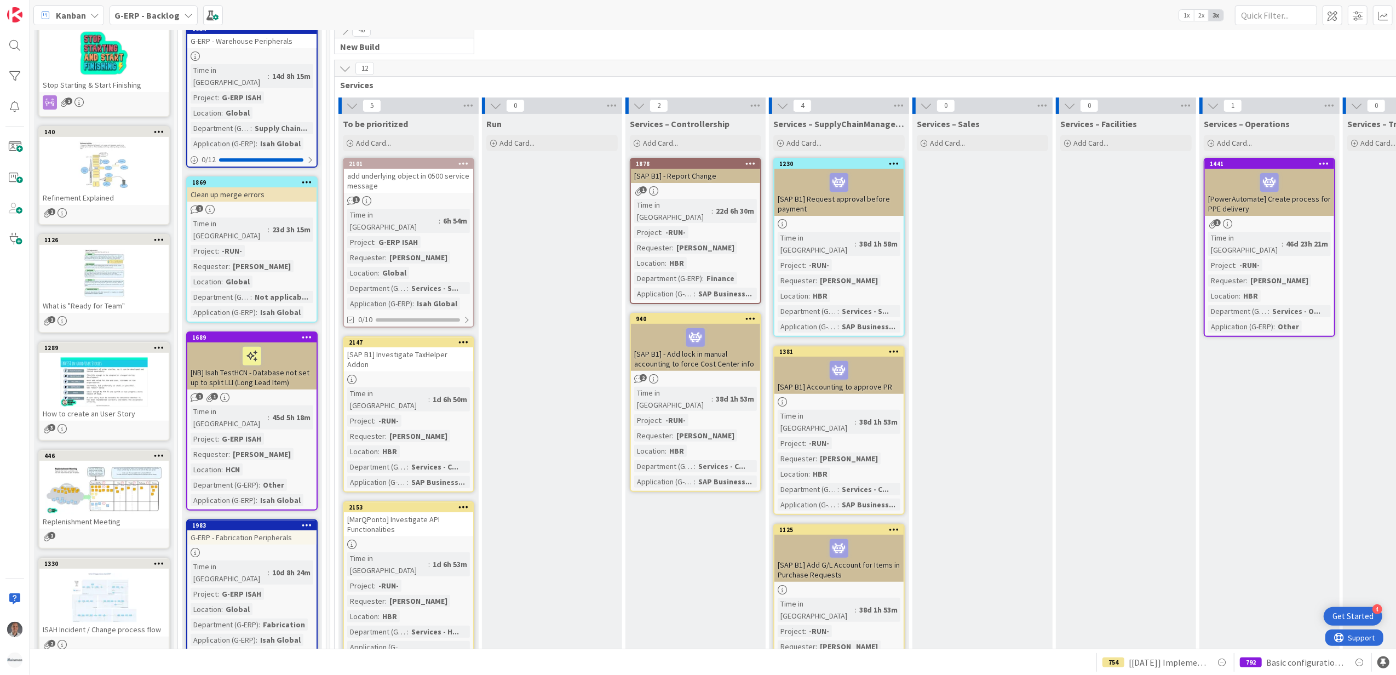
click at [888, 378] on div "[SAP B1] Accounting to approve PR" at bounding box center [838, 375] width 129 height 37
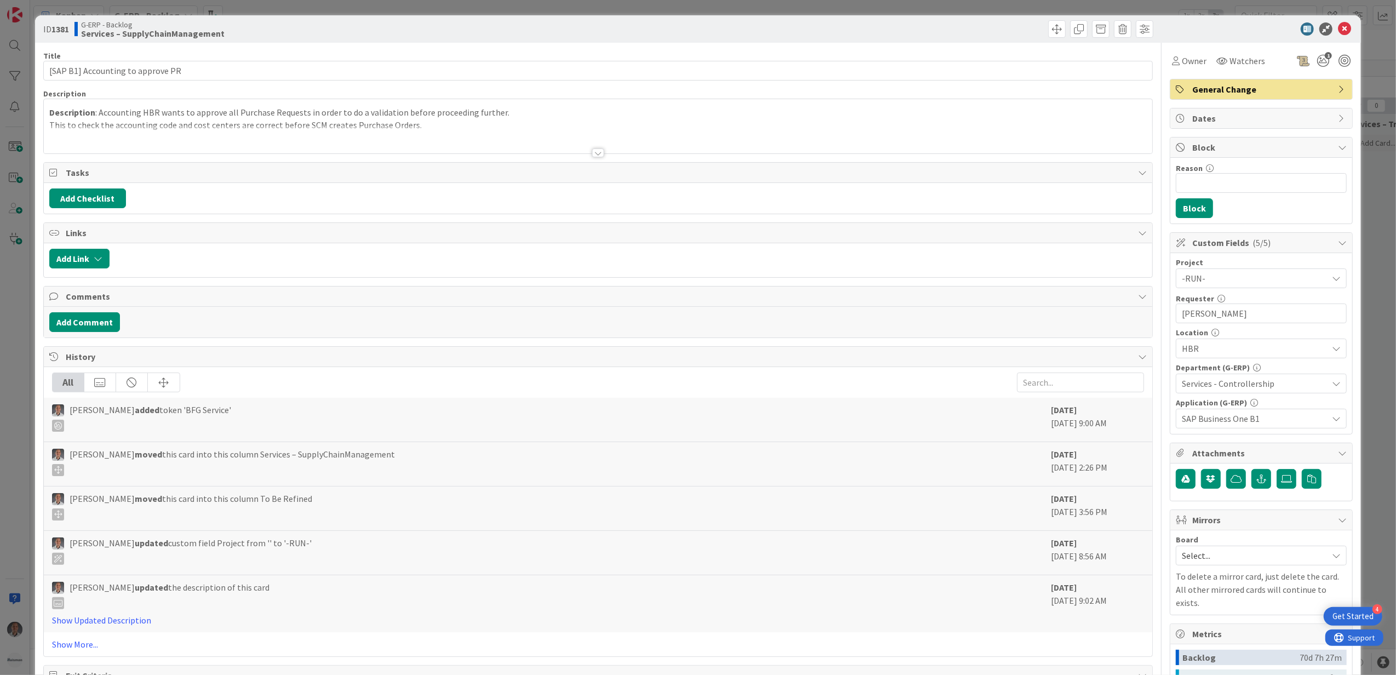
click at [595, 156] on div at bounding box center [598, 152] width 12 height 9
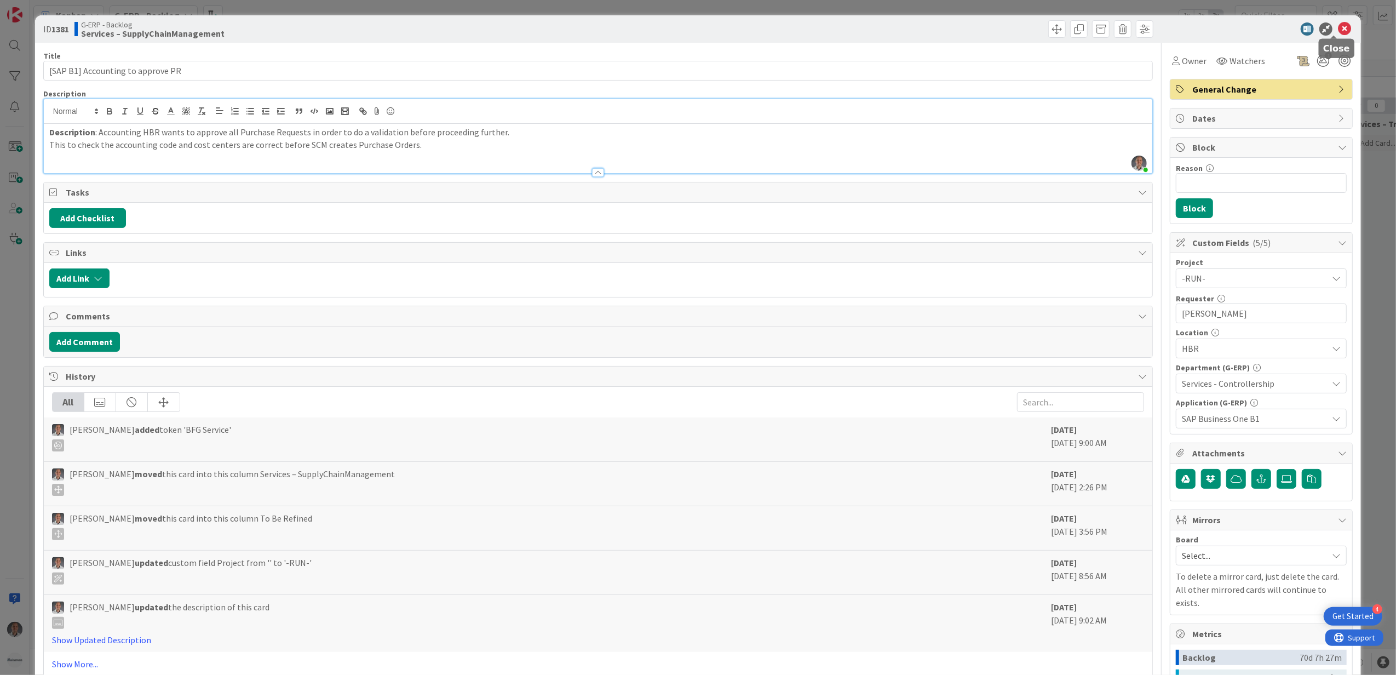
click at [1338, 31] on icon at bounding box center [1344, 28] width 13 height 13
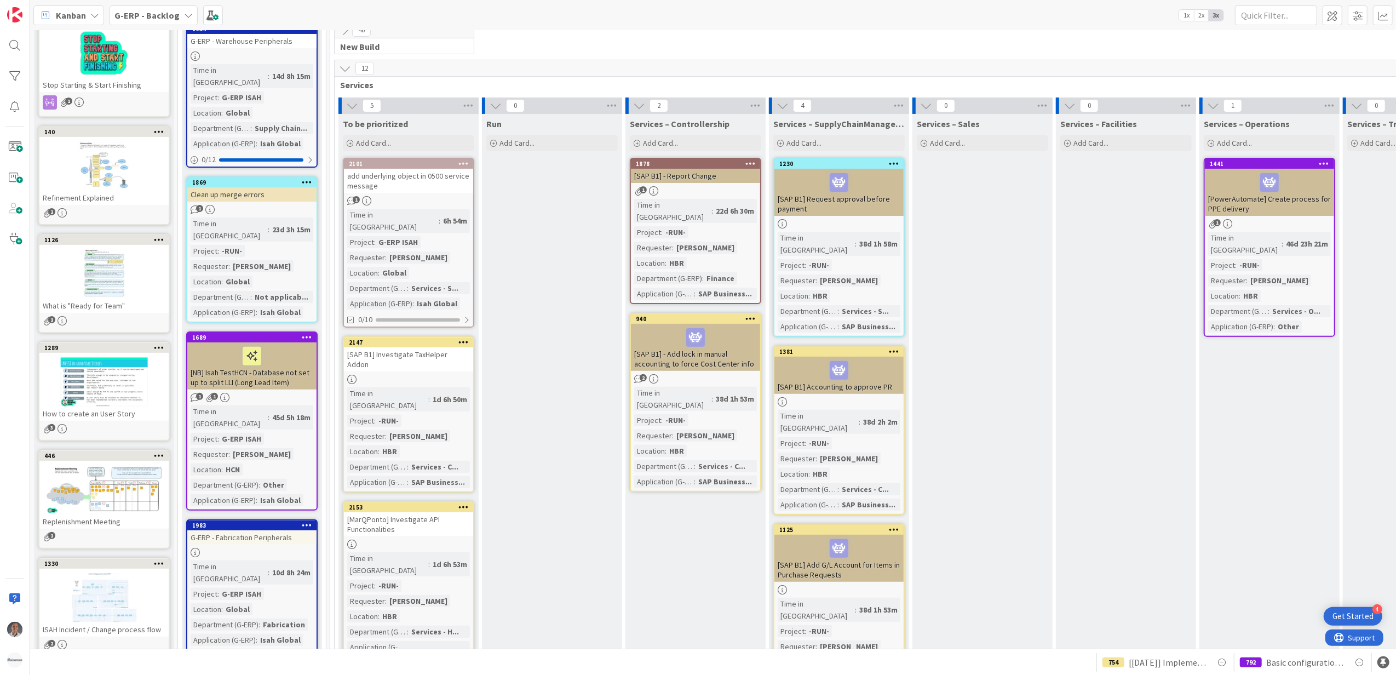
click at [892, 347] on icon at bounding box center [894, 351] width 10 height 8
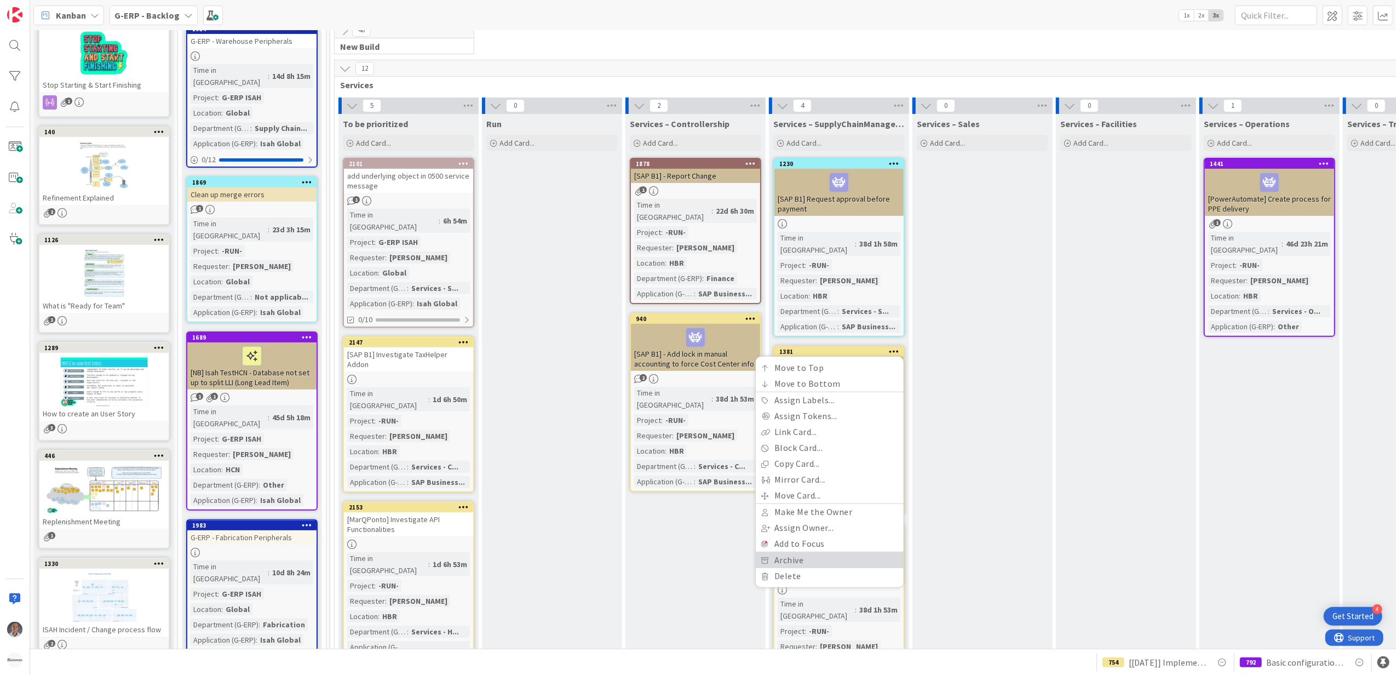
click at [824, 552] on link "Archive" at bounding box center [830, 560] width 148 height 16
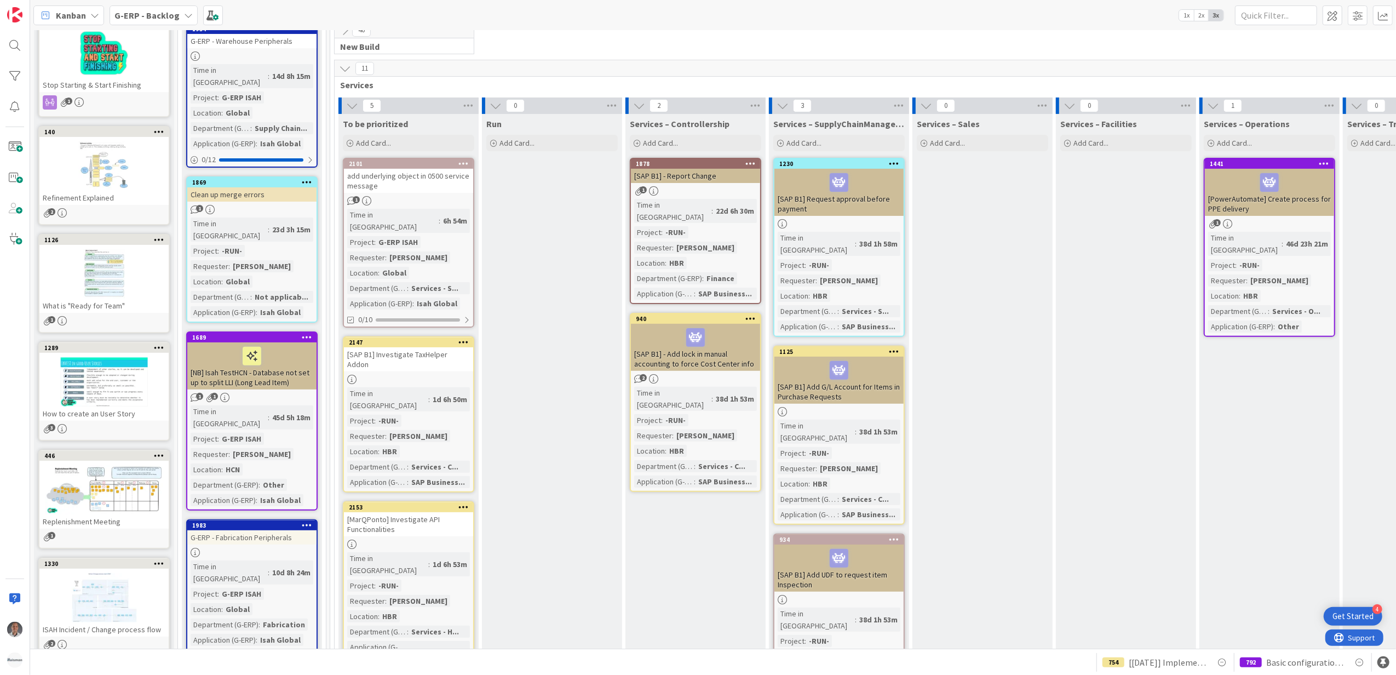
click at [875, 381] on div "[SAP B1] Add G/L Account for Items in Purchase Requests" at bounding box center [838, 380] width 129 height 47
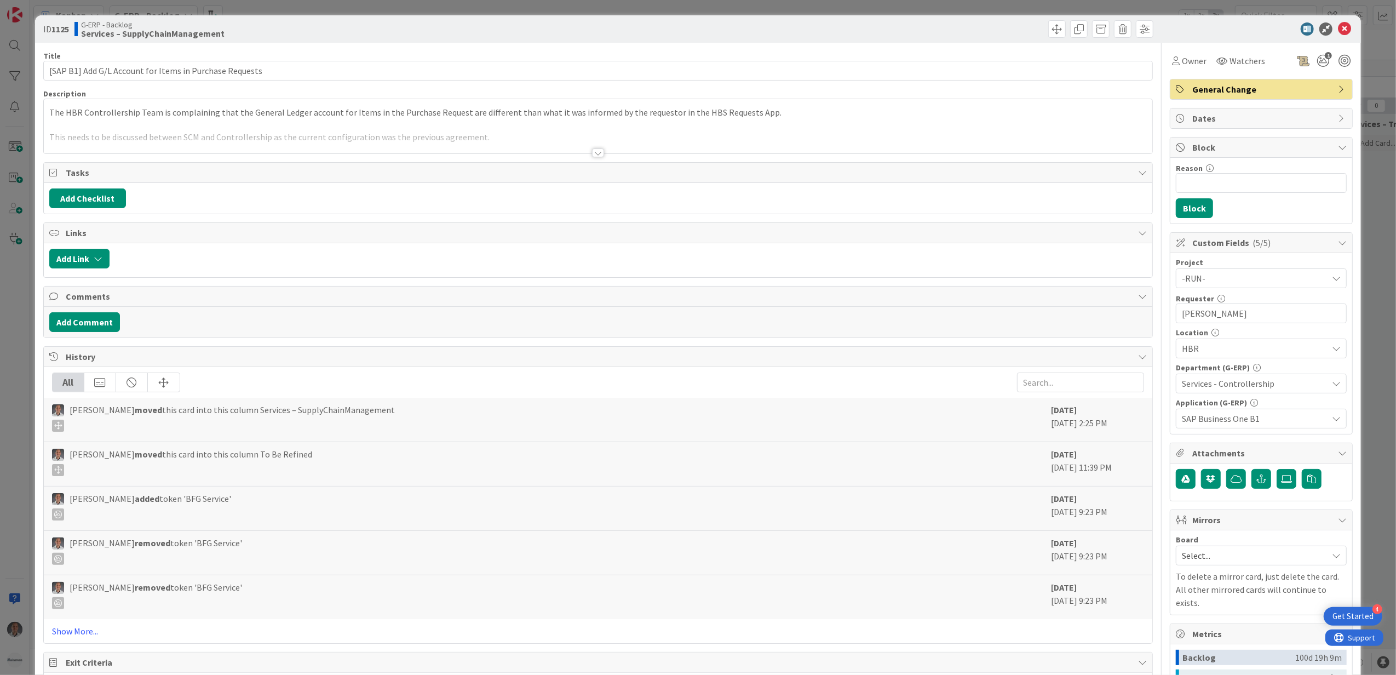
click at [592, 152] on div at bounding box center [598, 152] width 12 height 9
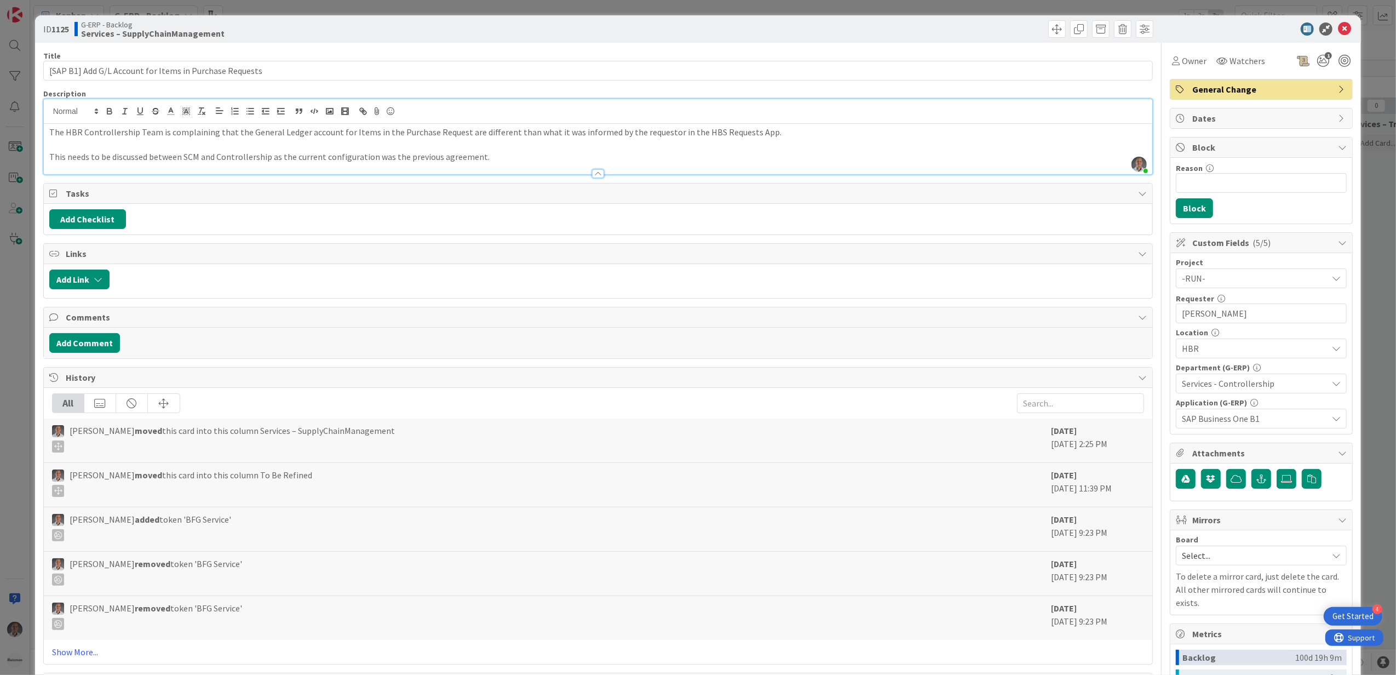
click at [532, 156] on p "This needs to be discussed between SCM and Controllership as the current config…" at bounding box center [598, 157] width 1098 height 13
click at [521, 149] on p at bounding box center [598, 145] width 1098 height 13
click at [530, 160] on p "This needs to be discussed between SCM and Controllership as the current config…" at bounding box center [598, 157] width 1098 height 13
click at [1338, 33] on icon at bounding box center [1344, 28] width 13 height 13
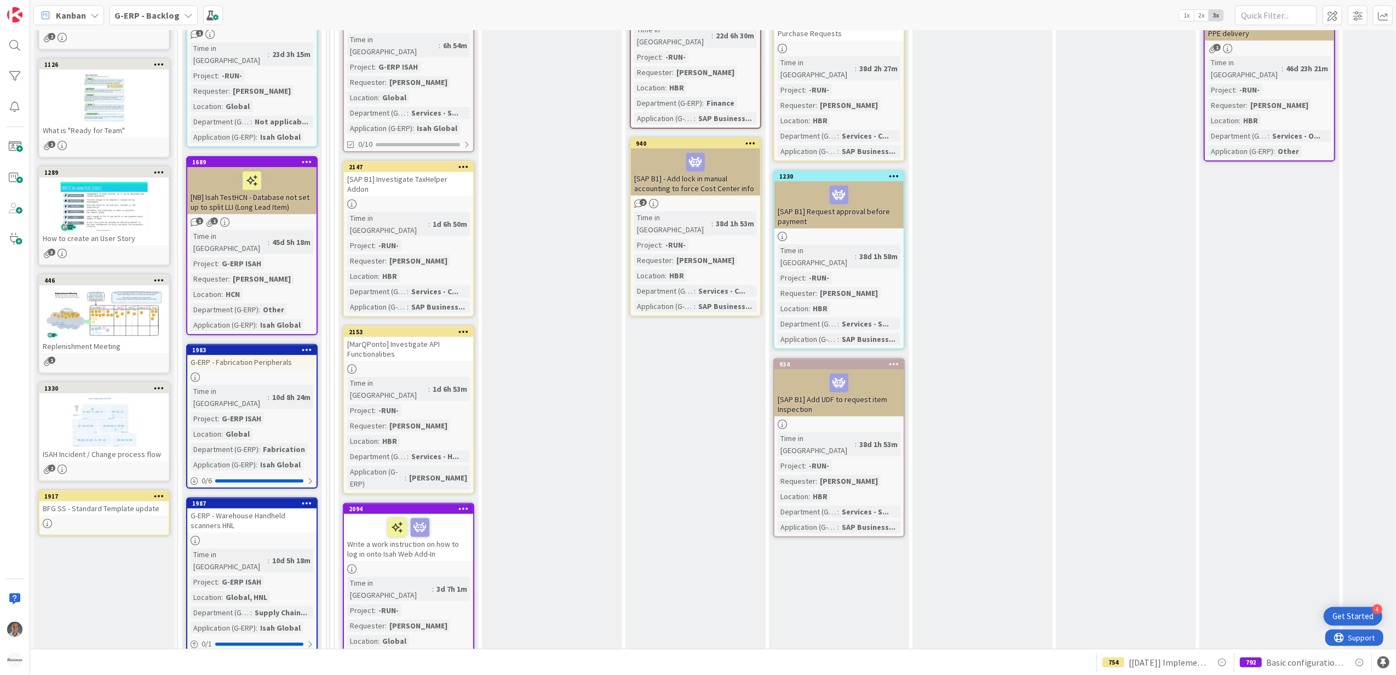
scroll to position [395, 0]
click at [879, 371] on div "[SAP B1] Add UDF to request item Inspection" at bounding box center [838, 392] width 129 height 47
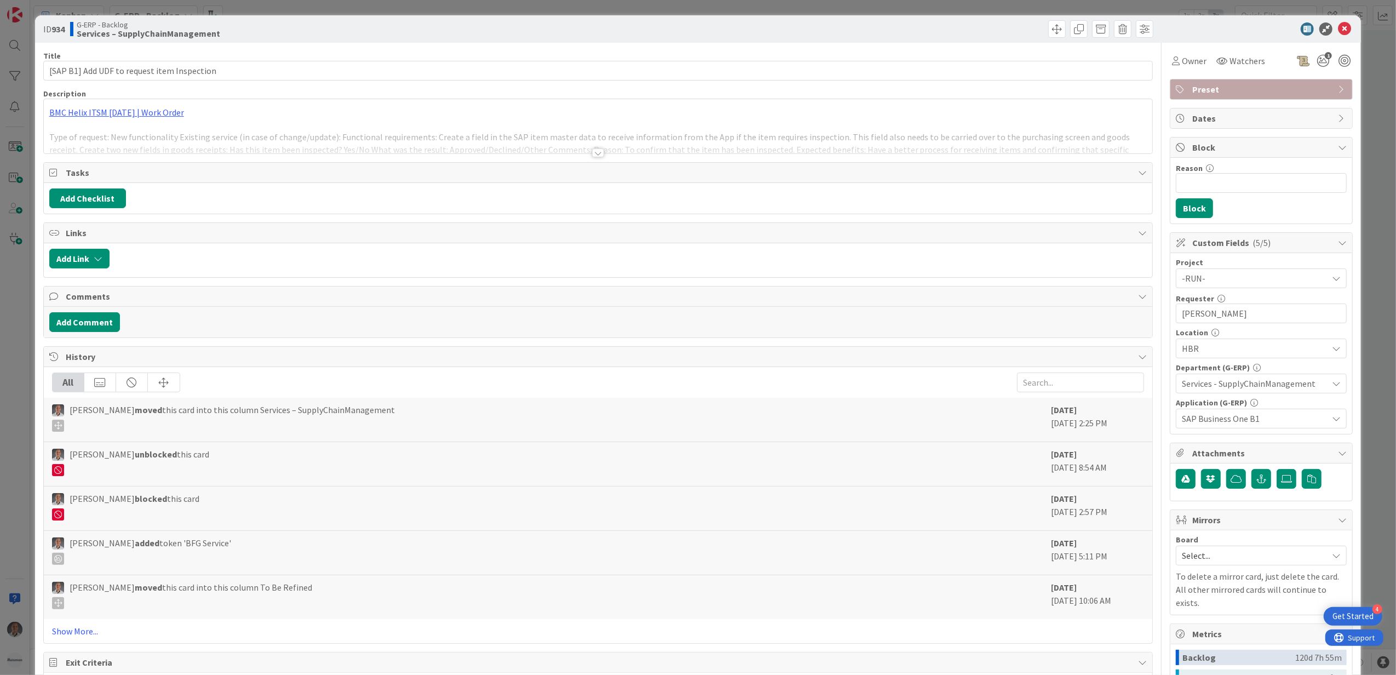
click at [592, 151] on div at bounding box center [598, 152] width 12 height 9
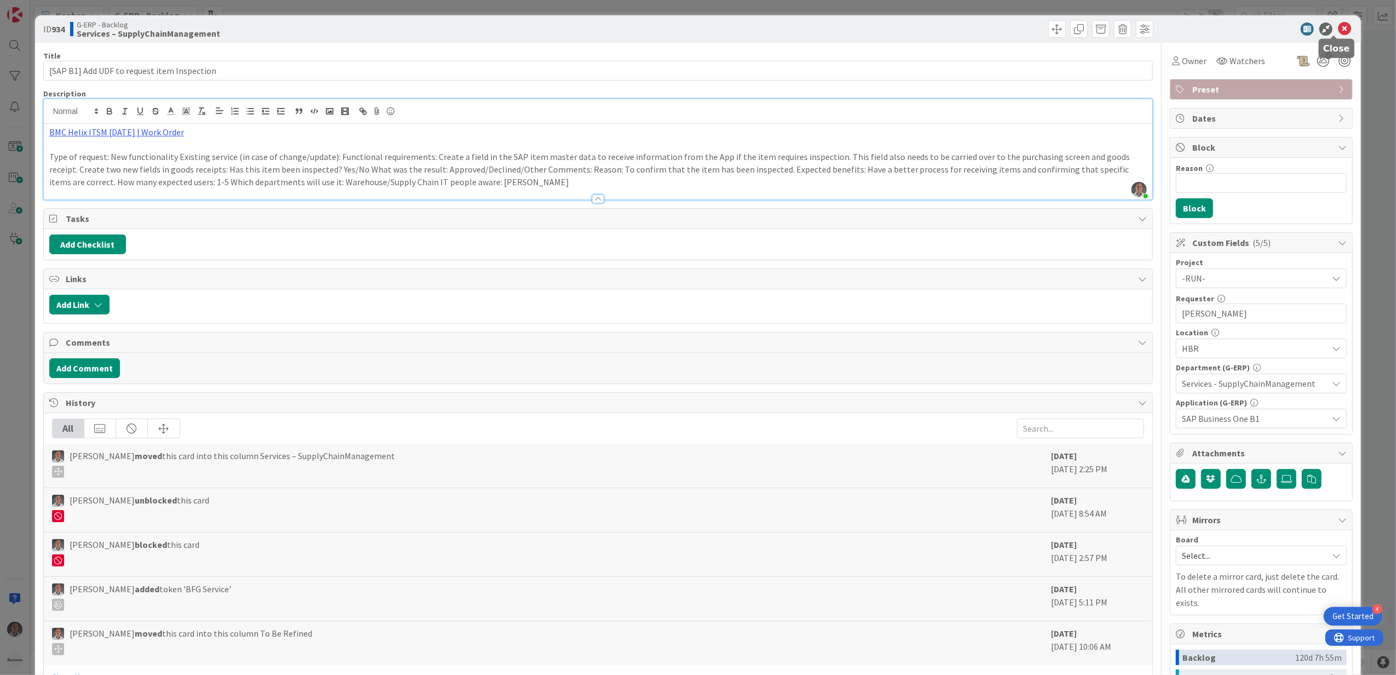
click at [1338, 33] on icon at bounding box center [1344, 28] width 13 height 13
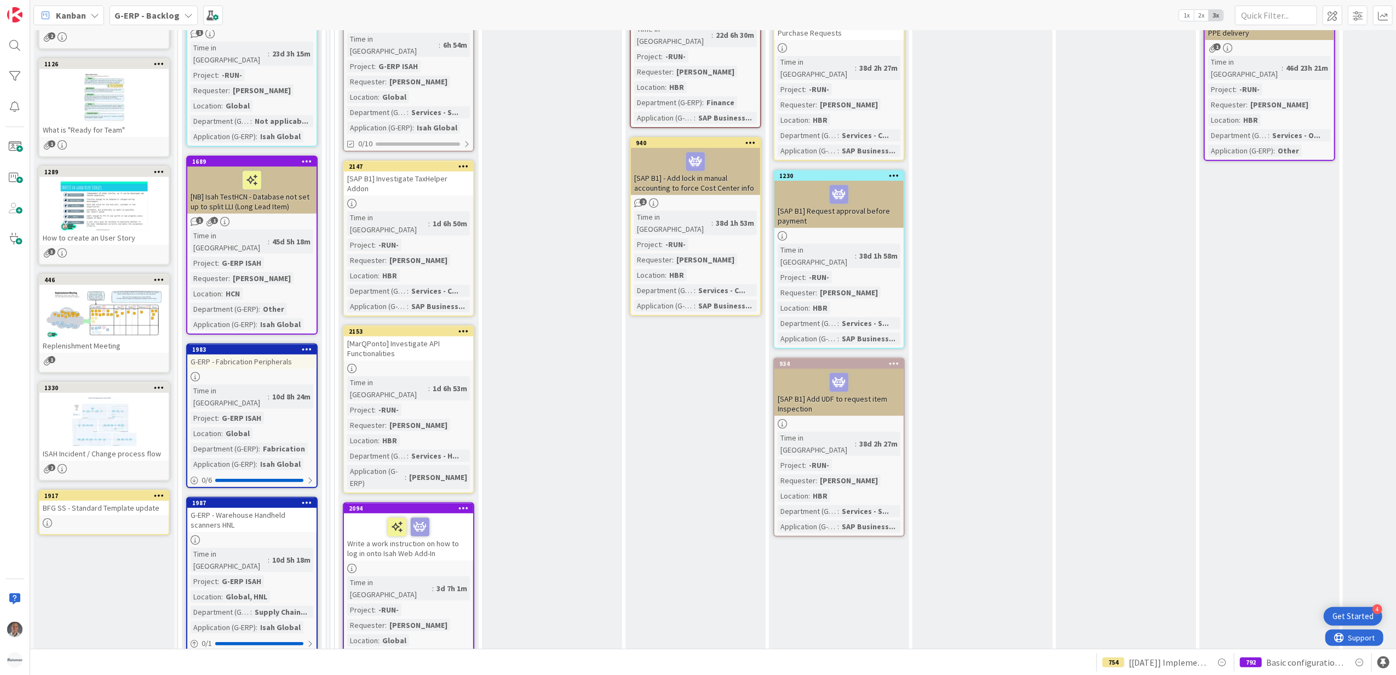
click at [888, 371] on div at bounding box center [839, 382] width 123 height 23
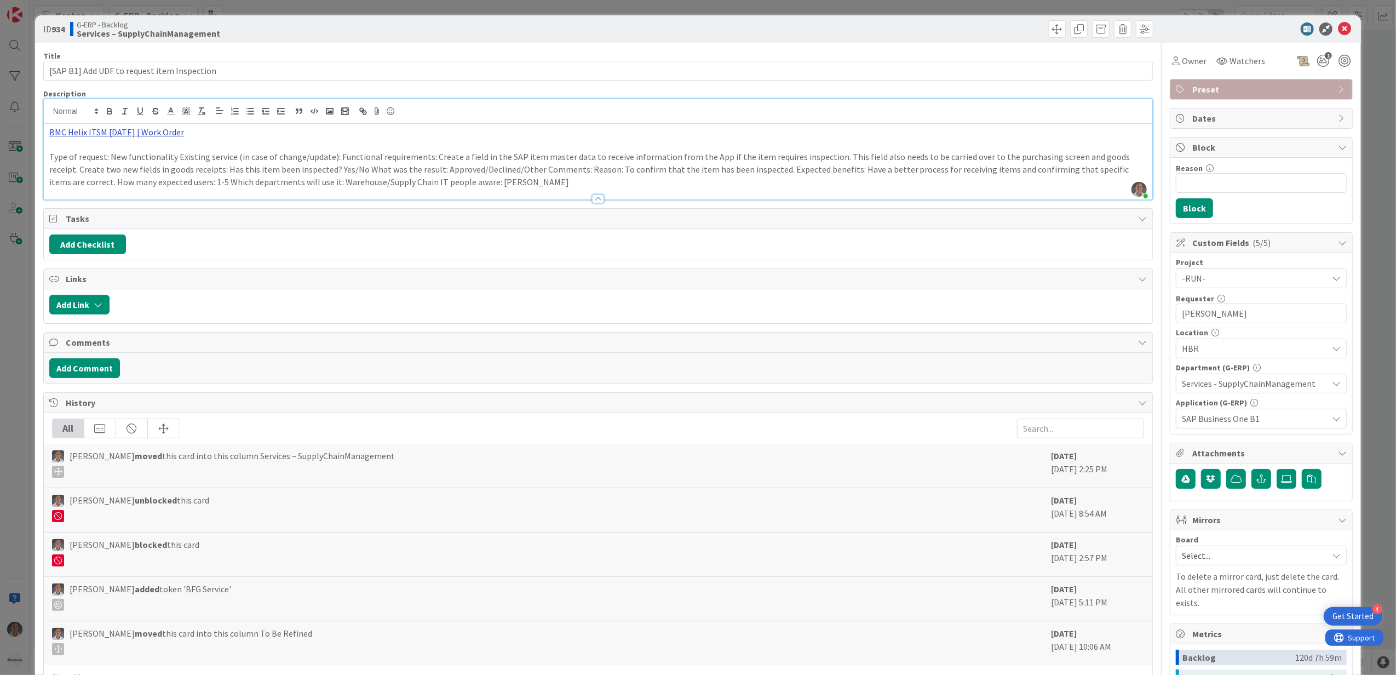
click at [156, 114] on div "[PERSON_NAME] just joined BMC Helix ITSM [DATE] | Work Order Type of request: N…" at bounding box center [598, 149] width 1109 height 100
click at [123, 150] on link "[URL][PERSON_NAME][DOMAIN_NAME]" at bounding box center [104, 153] width 110 height 14
click at [88, 369] on button "Add Comment" at bounding box center [84, 368] width 71 height 20
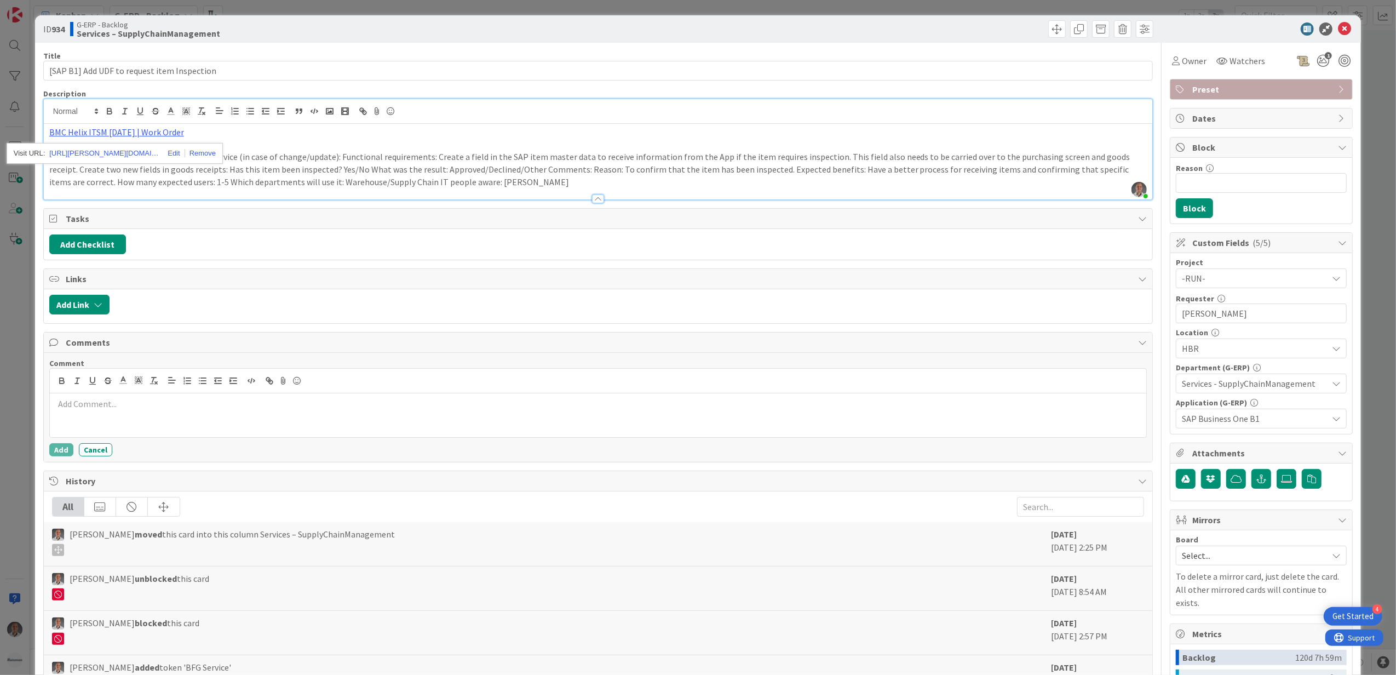
click at [227, 422] on div at bounding box center [598, 415] width 1097 height 44
click at [66, 452] on button "Add" at bounding box center [61, 449] width 24 height 13
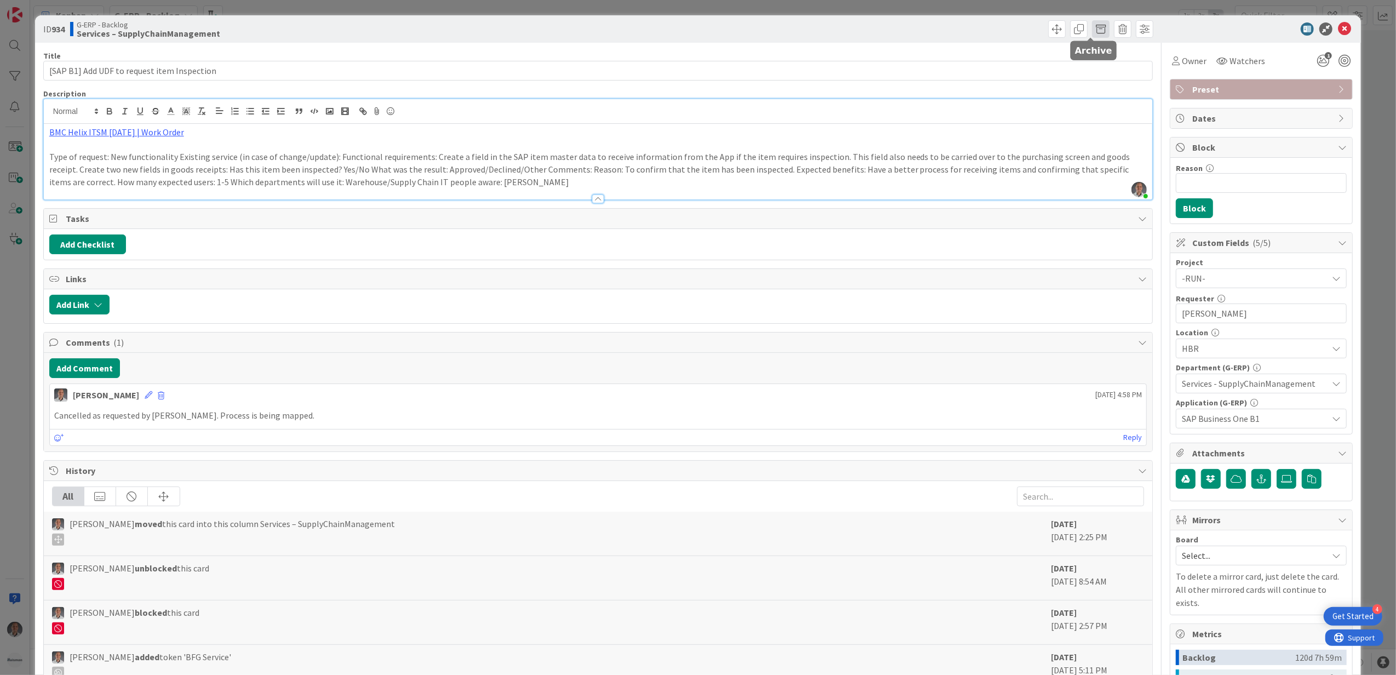
click at [1095, 29] on span at bounding box center [1101, 29] width 18 height 18
click at [1109, 81] on button "Archive" at bounding box center [1119, 81] width 43 height 20
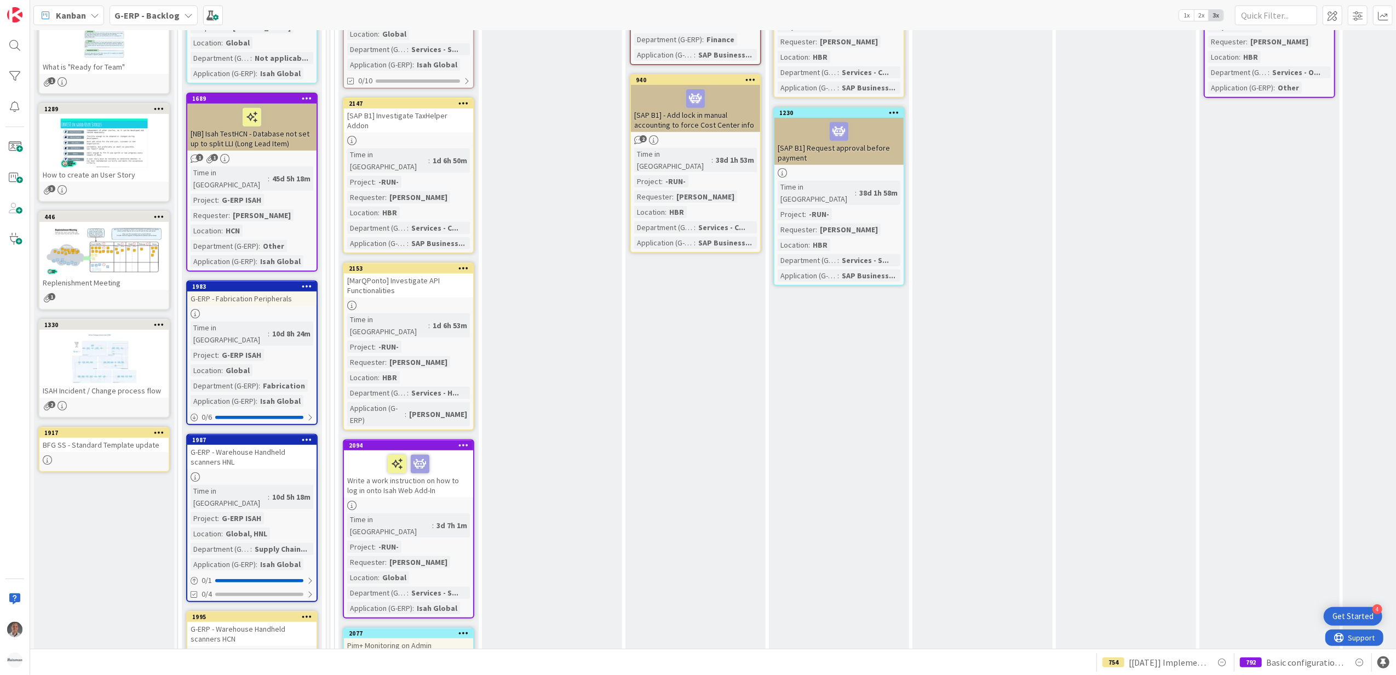
scroll to position [468, 0]
